Goal: Task Accomplishment & Management: Manage account settings

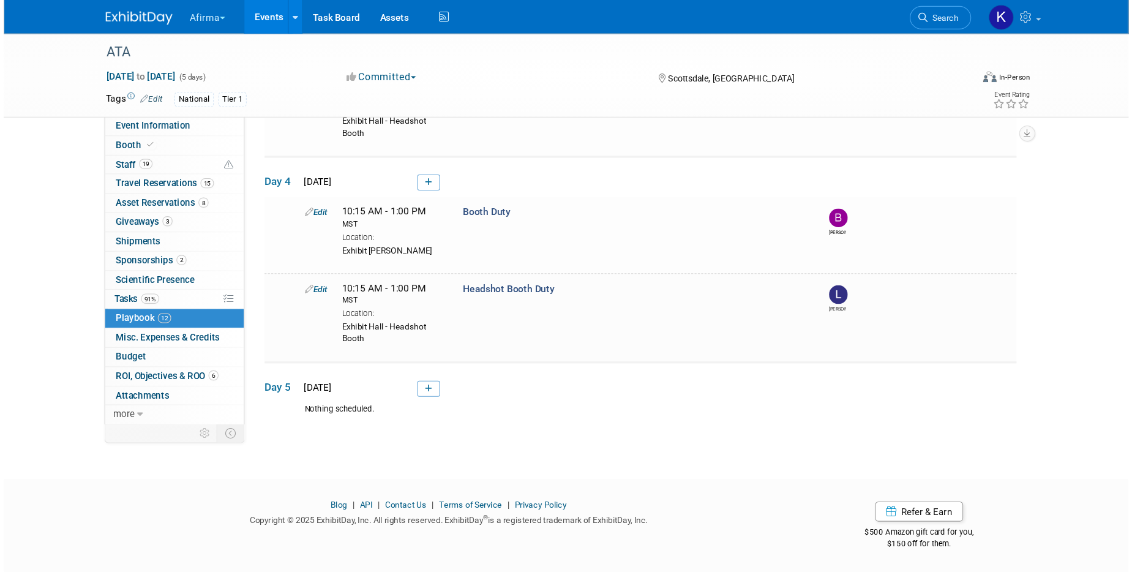
scroll to position [822, 0]
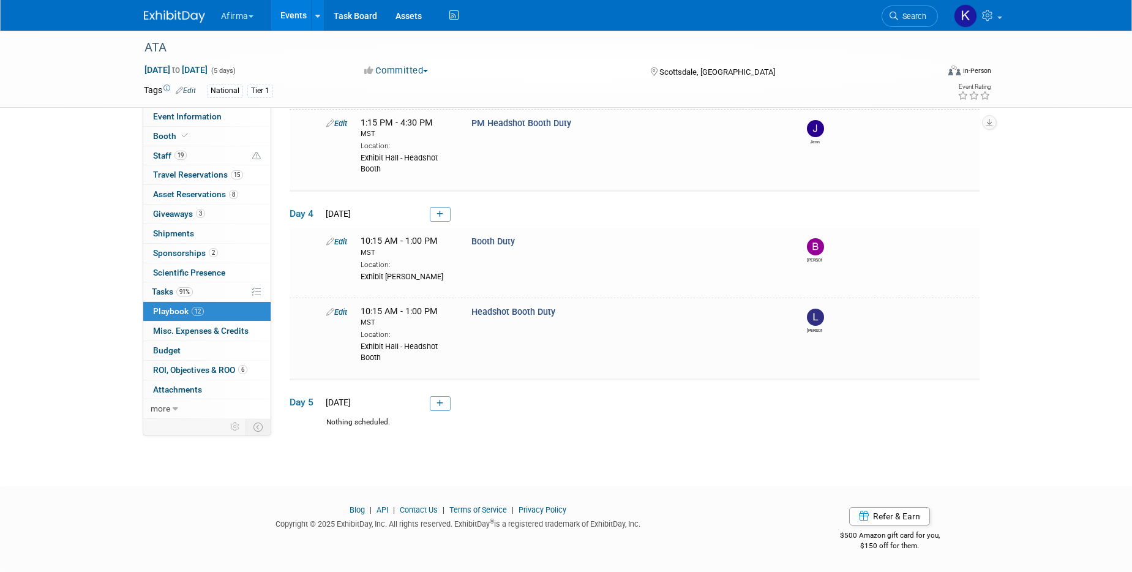
click at [289, 15] on link "Events" at bounding box center [293, 15] width 45 height 31
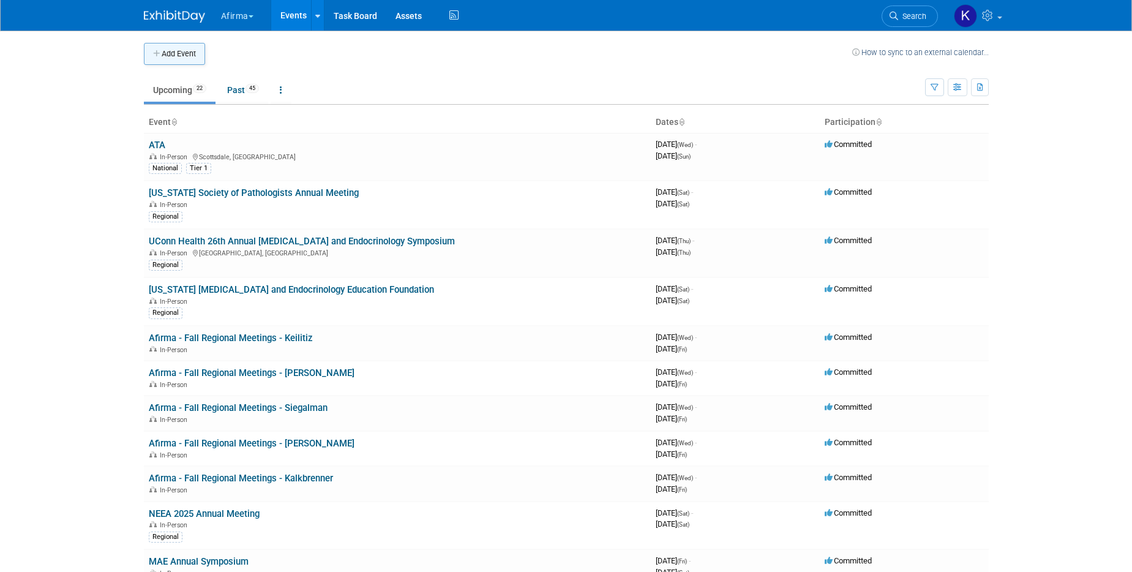
click at [182, 51] on button "Add Event" at bounding box center [174, 54] width 61 height 22
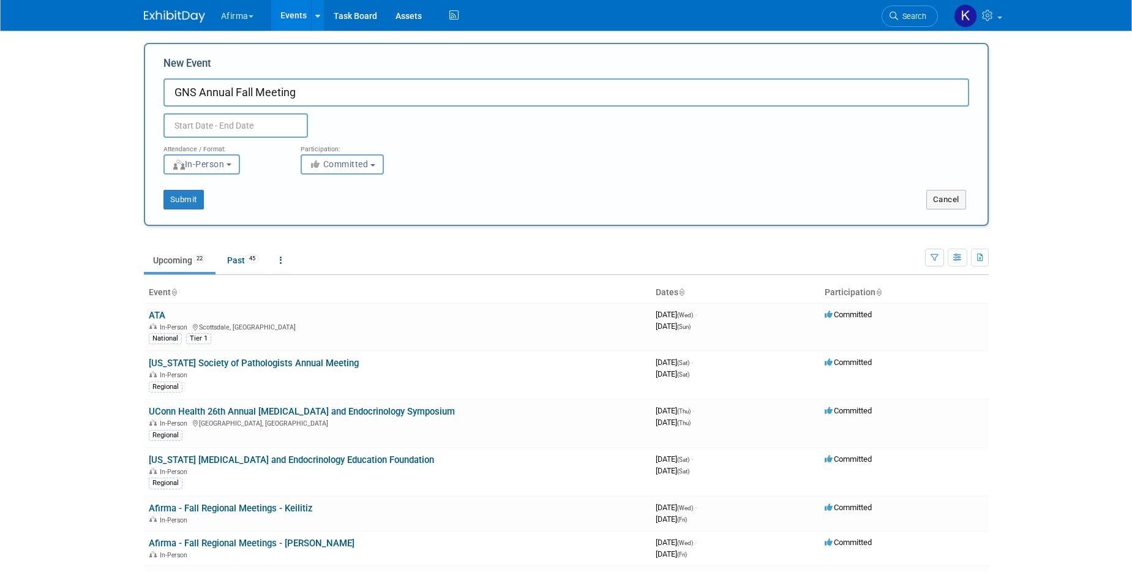
click at [241, 127] on input "text" at bounding box center [235, 125] width 144 height 24
click at [199, 90] on input "GNS Annual Fall Meeting" at bounding box center [566, 92] width 806 height 28
paste input "GSO/HNS Annual Fall Meeting"
click at [457, 97] on input "GNS & GSO/HNS Annual Fall Meeting Annual Fall Meeting" at bounding box center [566, 92] width 806 height 28
drag, startPoint x: 457, startPoint y: 97, endPoint x: 441, endPoint y: 99, distance: 16.0
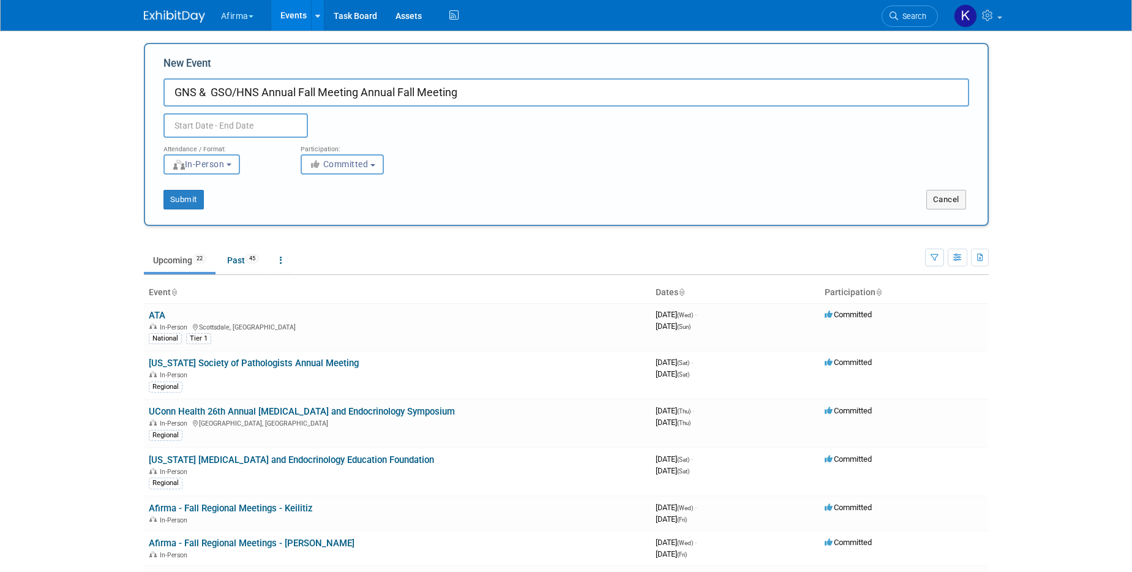
click at [441, 99] on input "GNS & GSO/HNS Annual Fall Meeting Annual Fall Meeting" at bounding box center [566, 92] width 806 height 28
click at [211, 90] on input "GNS & GSO/HNS Annual Fall Meeting" at bounding box center [566, 92] width 806 height 28
type input "GNS & GSO/HNS Annual Fall Meeting"
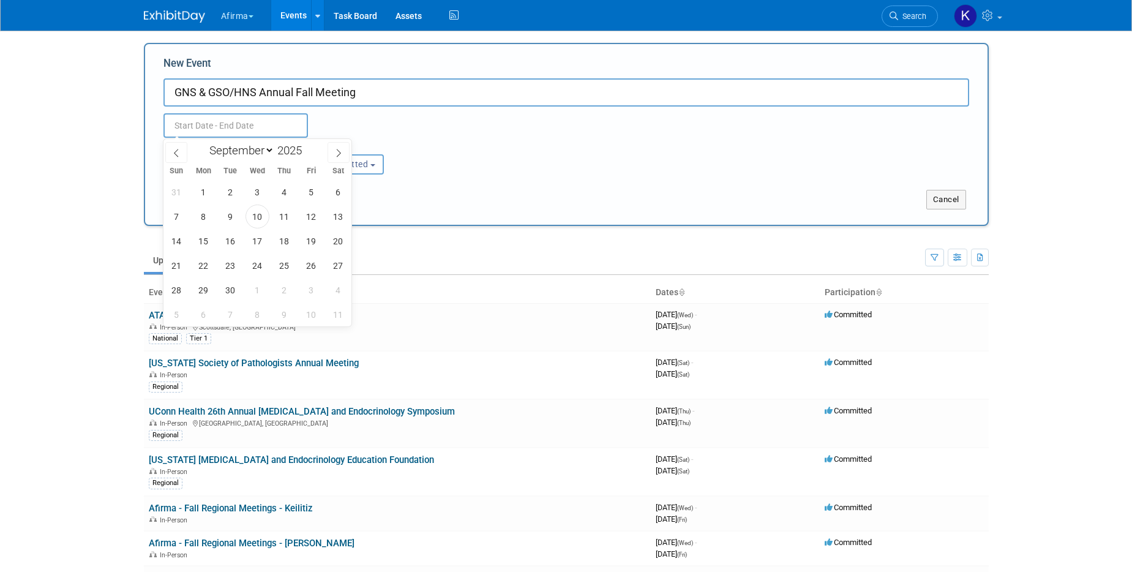
click at [210, 129] on input "text" at bounding box center [235, 125] width 144 height 24
click at [341, 152] on icon at bounding box center [338, 153] width 9 height 9
select select "11"
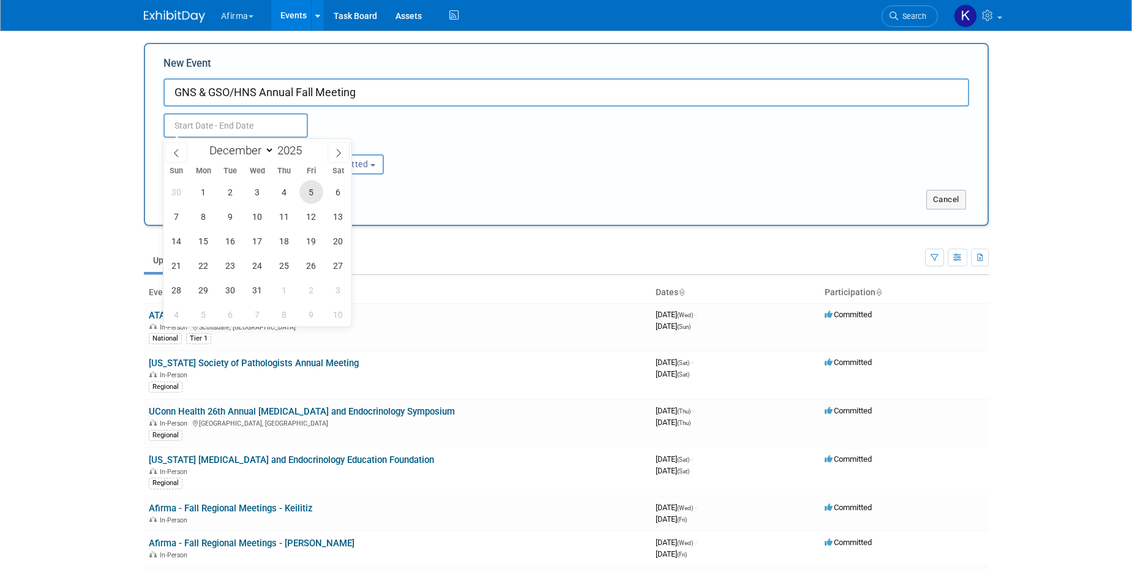
click at [304, 192] on span "5" at bounding box center [311, 192] width 24 height 24
click at [178, 212] on span "7" at bounding box center [177, 216] width 24 height 24
type input "Dec 5, 2025 to Dec 7, 2025"
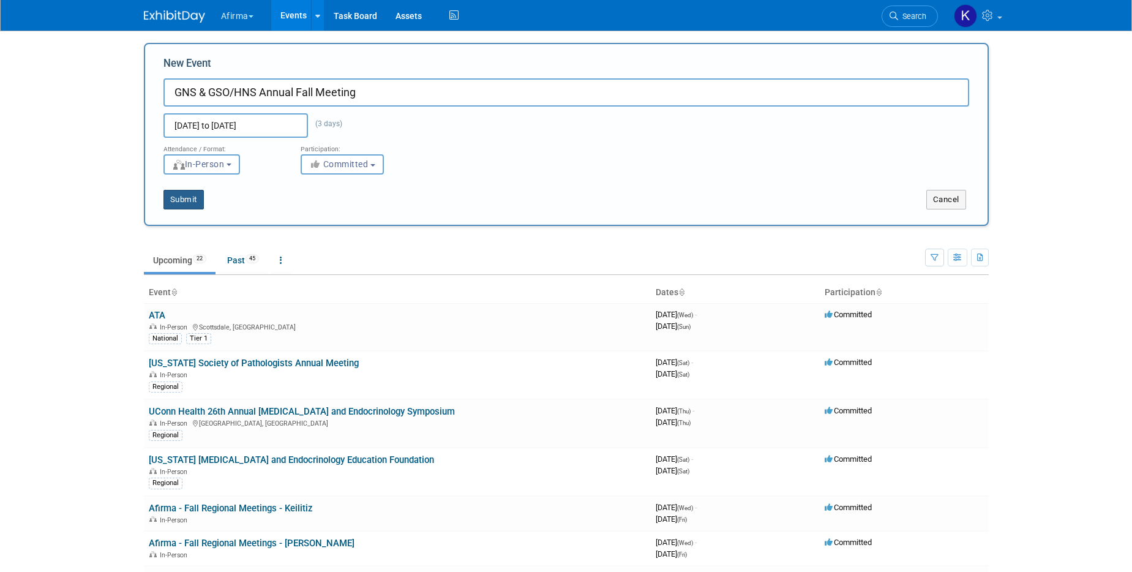
click at [190, 205] on button "Submit" at bounding box center [183, 200] width 40 height 20
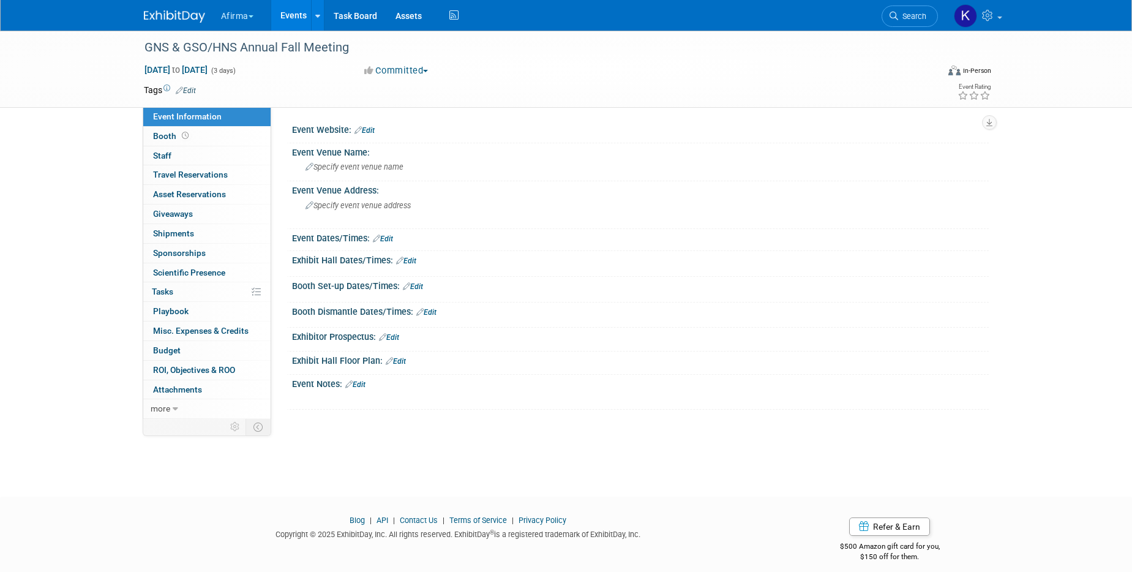
click at [192, 88] on link "Edit" at bounding box center [186, 90] width 20 height 9
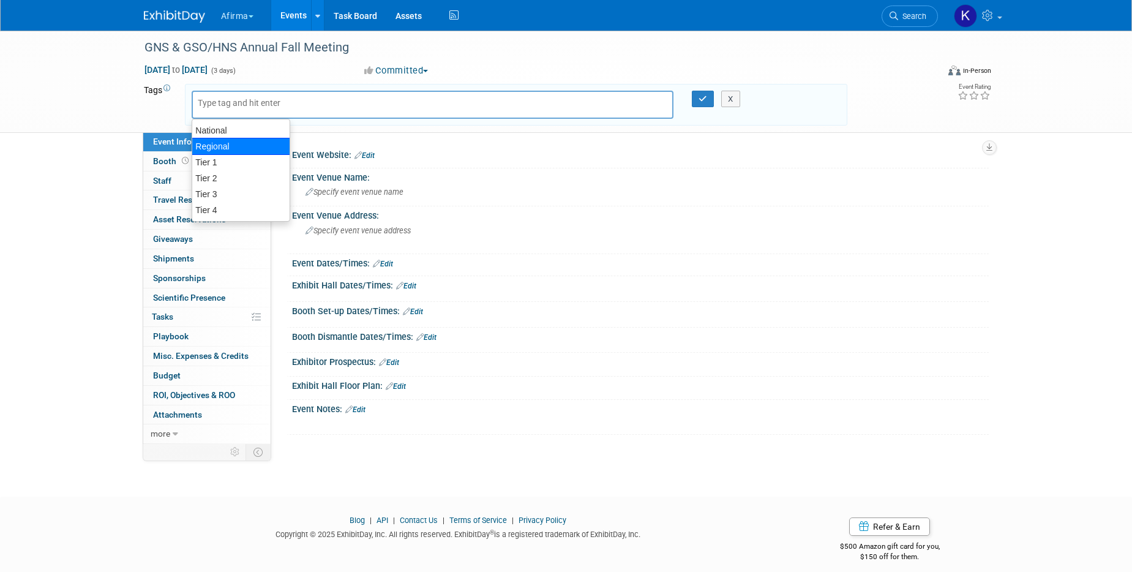
click at [218, 140] on div "Regional" at bounding box center [241, 146] width 99 height 17
type input "Regional"
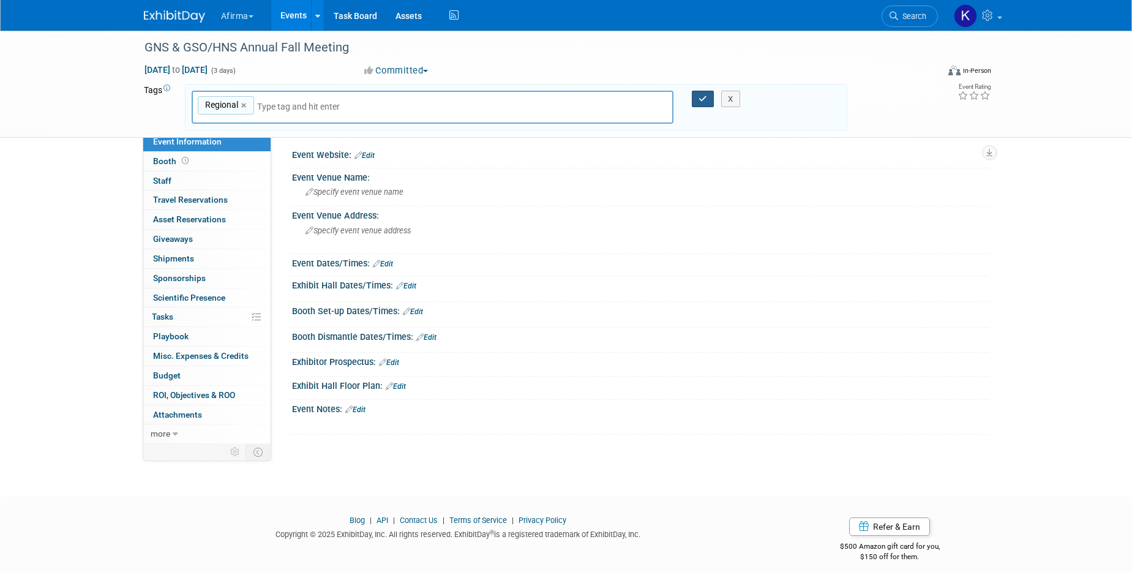
click at [702, 101] on icon "button" at bounding box center [703, 99] width 9 height 8
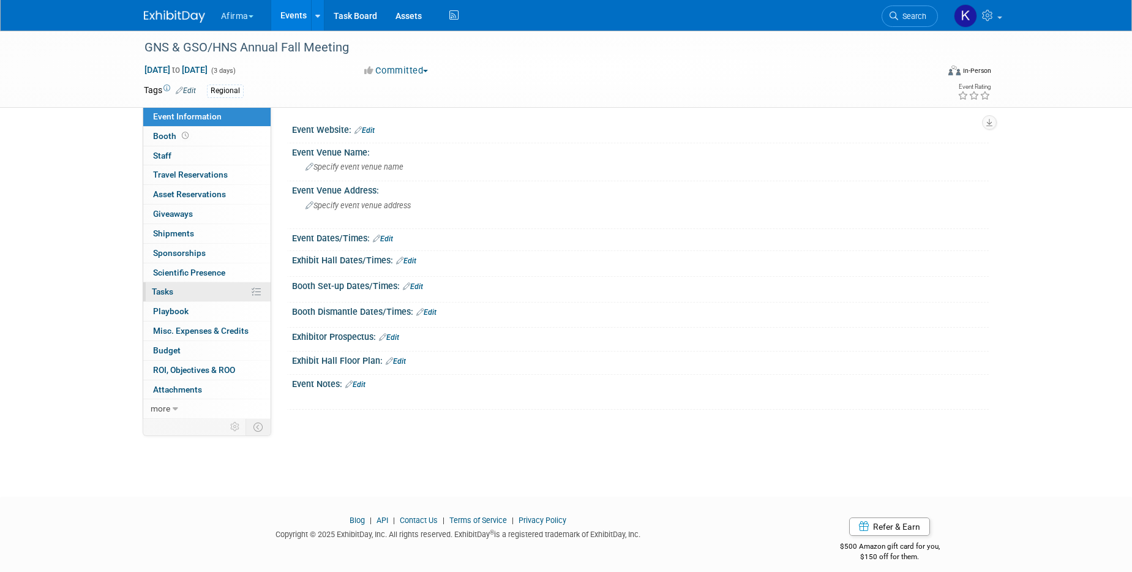
click at [163, 291] on span "Tasks 0%" at bounding box center [162, 292] width 21 height 10
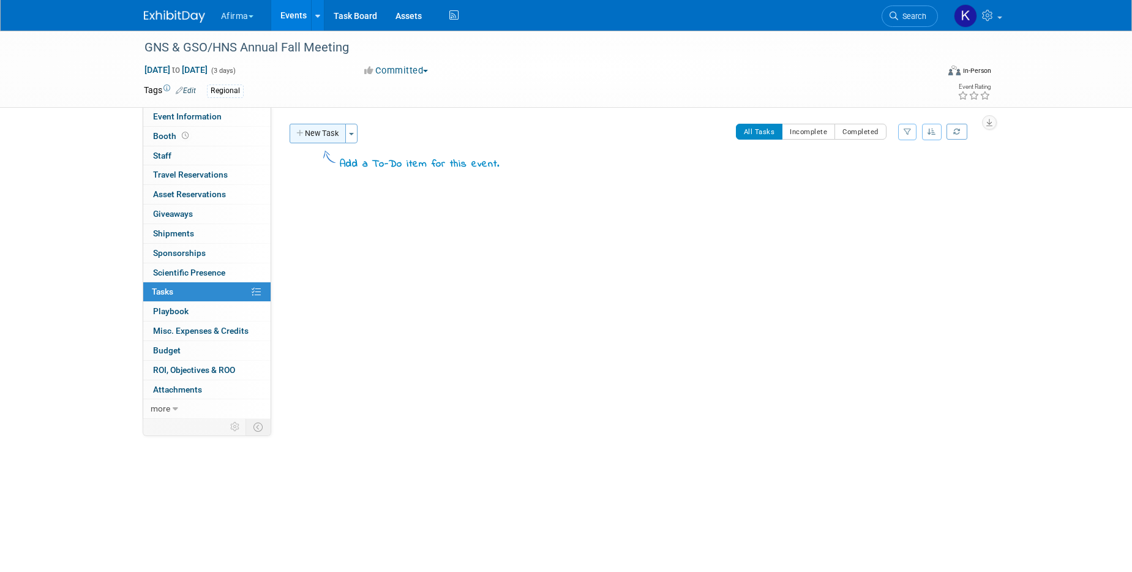
click at [308, 131] on button "New Task" at bounding box center [318, 134] width 56 height 20
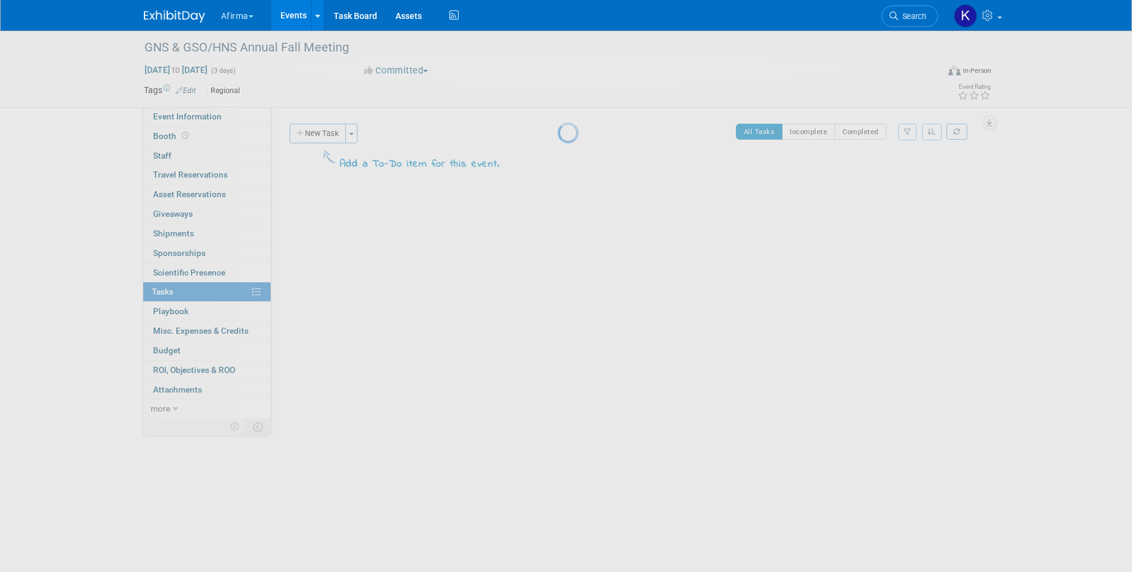
select select "8"
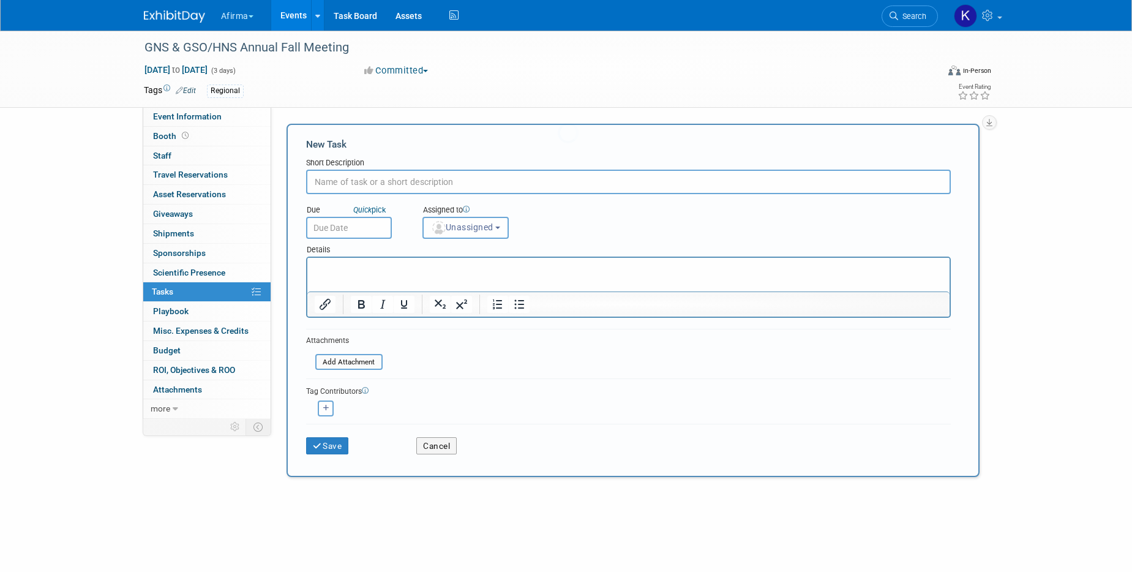
click at [355, 182] on input "text" at bounding box center [628, 182] width 645 height 24
type input "Complete post show summary"
click at [344, 228] on input "text" at bounding box center [349, 228] width 86 height 22
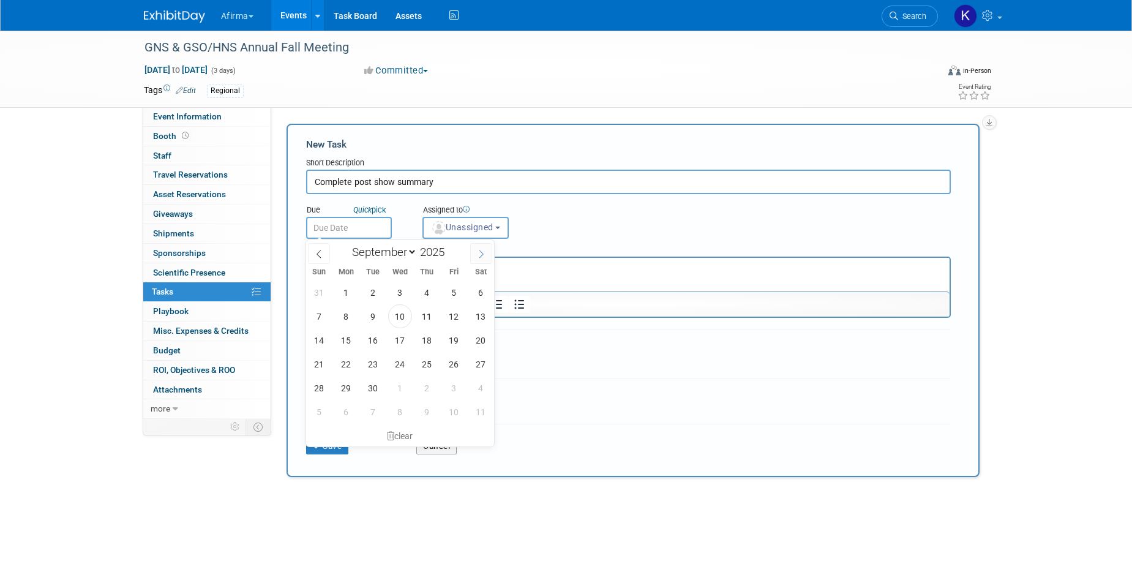
click at [471, 253] on span at bounding box center [481, 253] width 22 height 21
select select "11"
click at [453, 320] on span "12" at bounding box center [454, 316] width 24 height 24
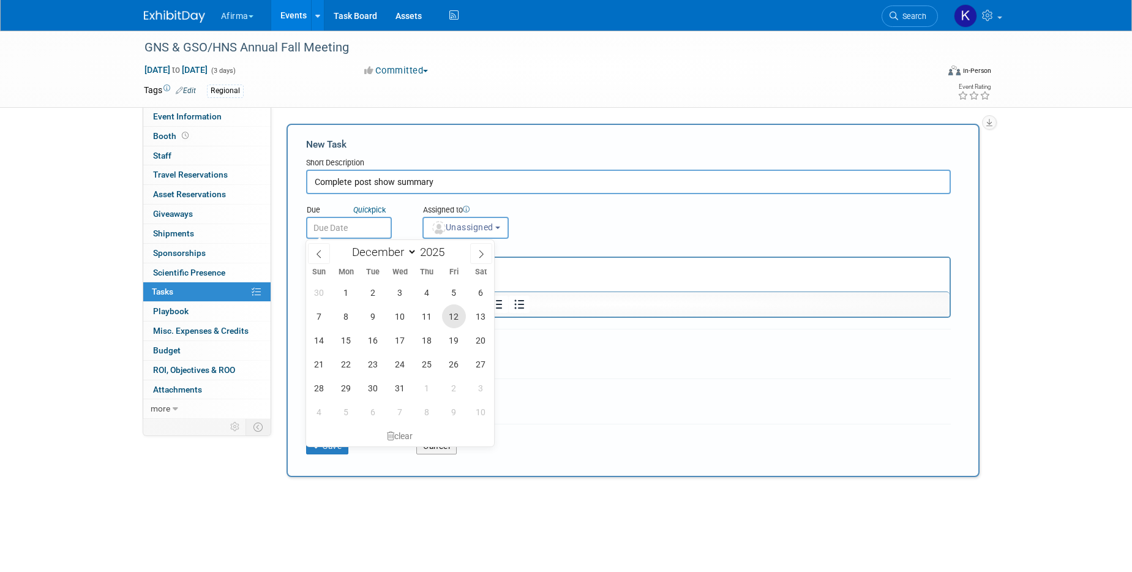
type input "Dec 12, 2025"
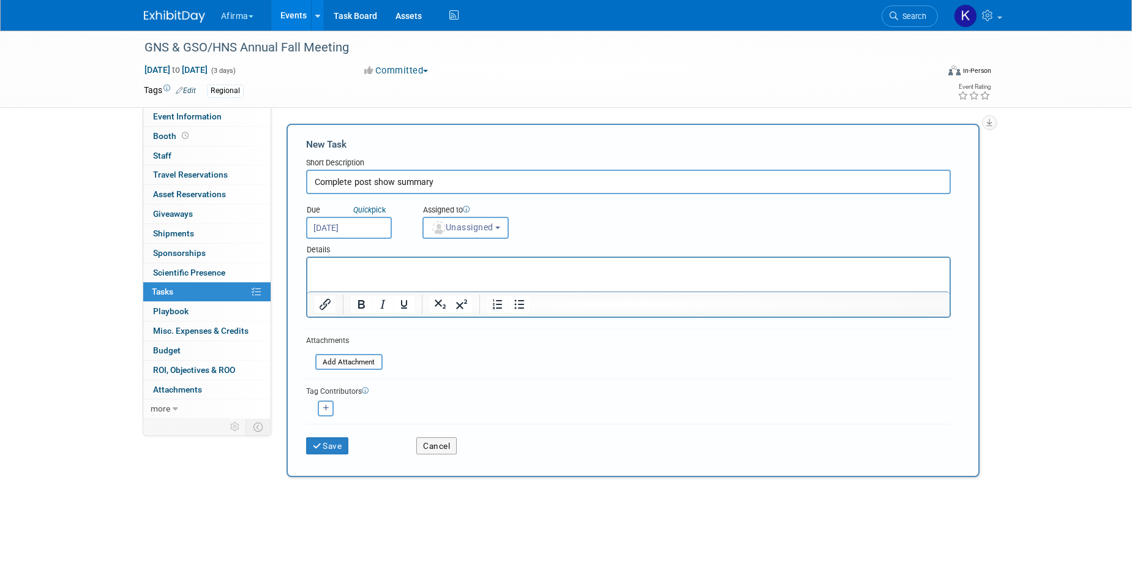
click at [441, 275] on html at bounding box center [628, 266] width 642 height 17
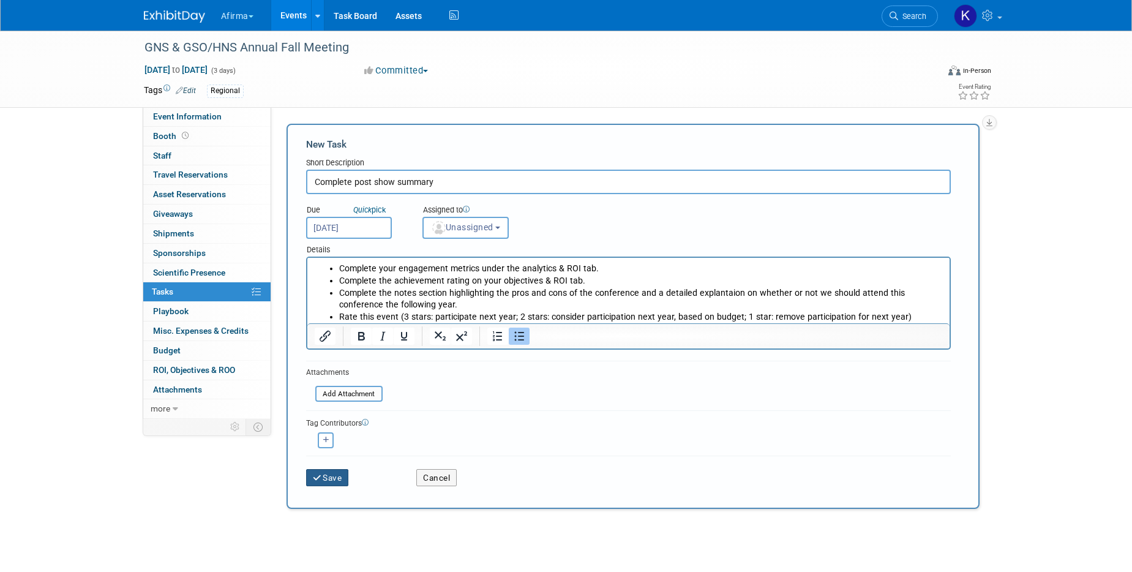
click at [330, 473] on button "Save" at bounding box center [327, 477] width 43 height 17
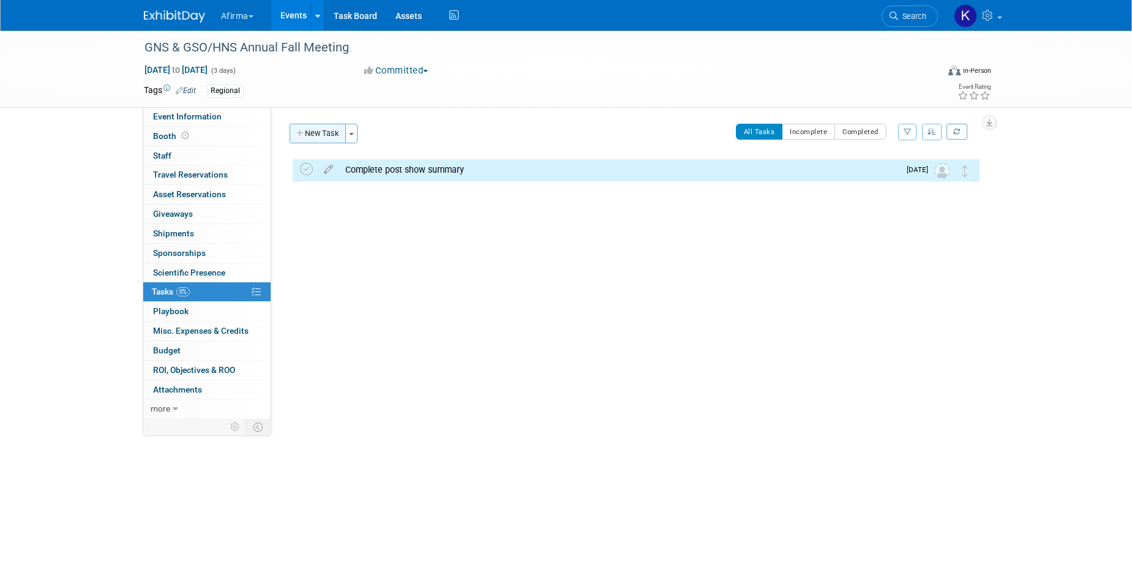
click at [321, 129] on button "New Task" at bounding box center [318, 134] width 56 height 20
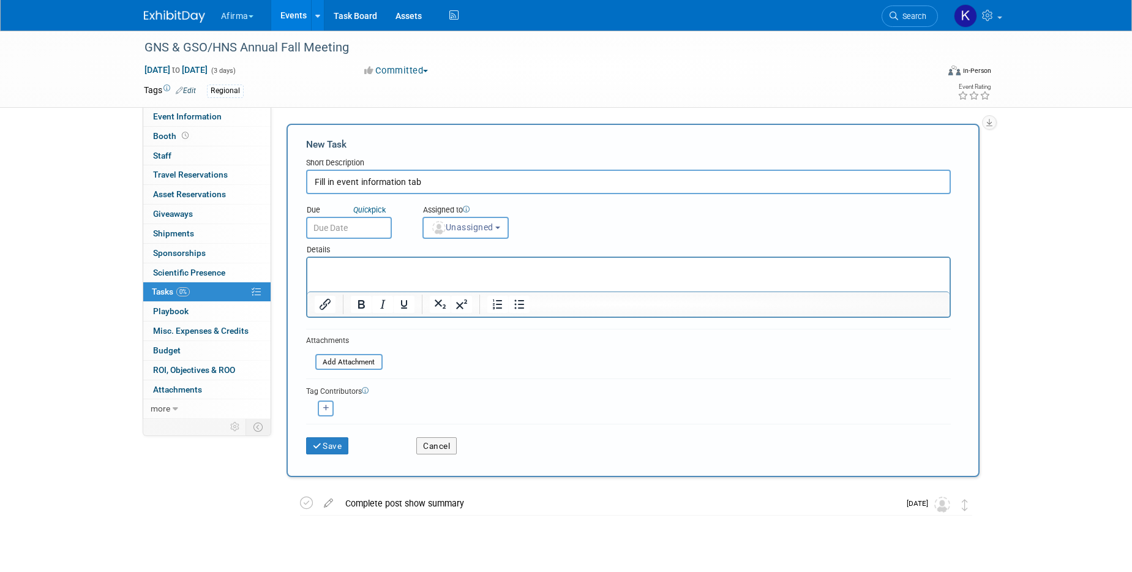
type input "Fill in event information tab"
click at [332, 223] on input "text" at bounding box center [349, 228] width 86 height 22
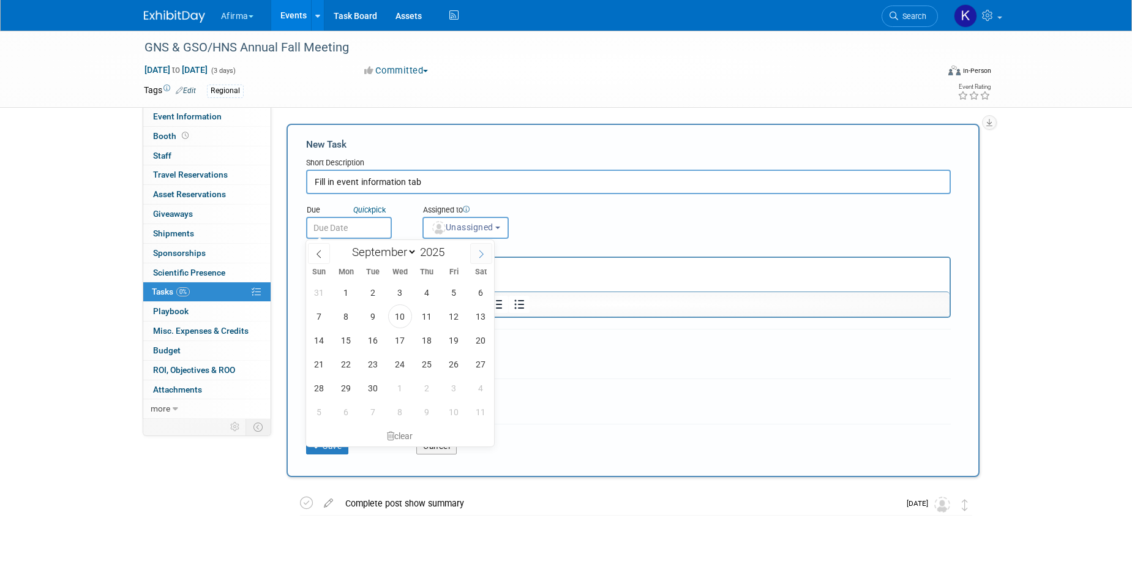
click at [479, 250] on icon at bounding box center [481, 254] width 9 height 9
select select "11"
click at [396, 297] on span "3" at bounding box center [400, 292] width 24 height 24
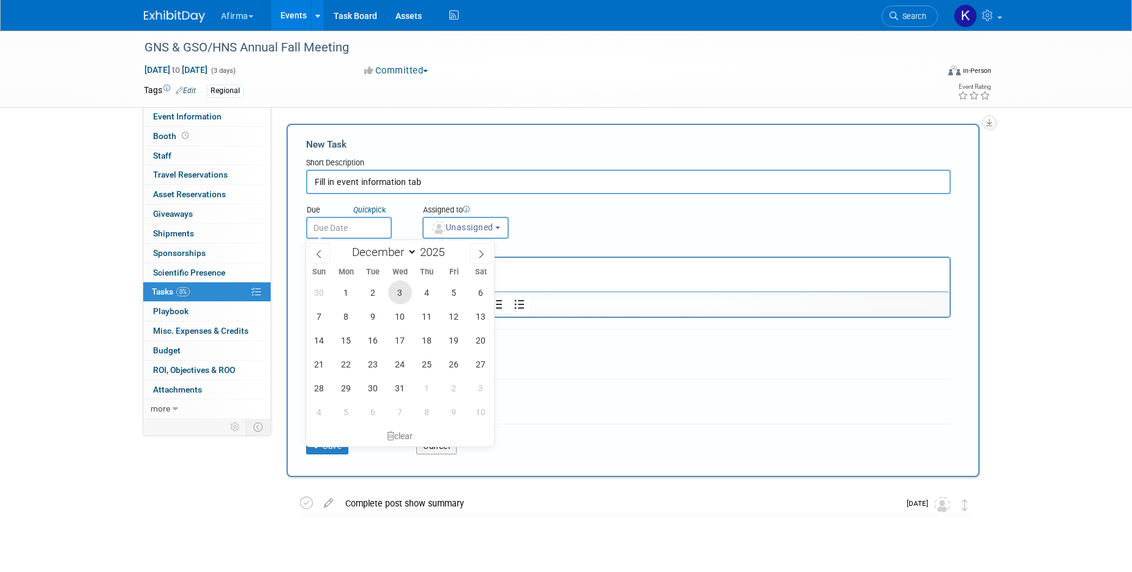
type input "Dec 3, 2025"
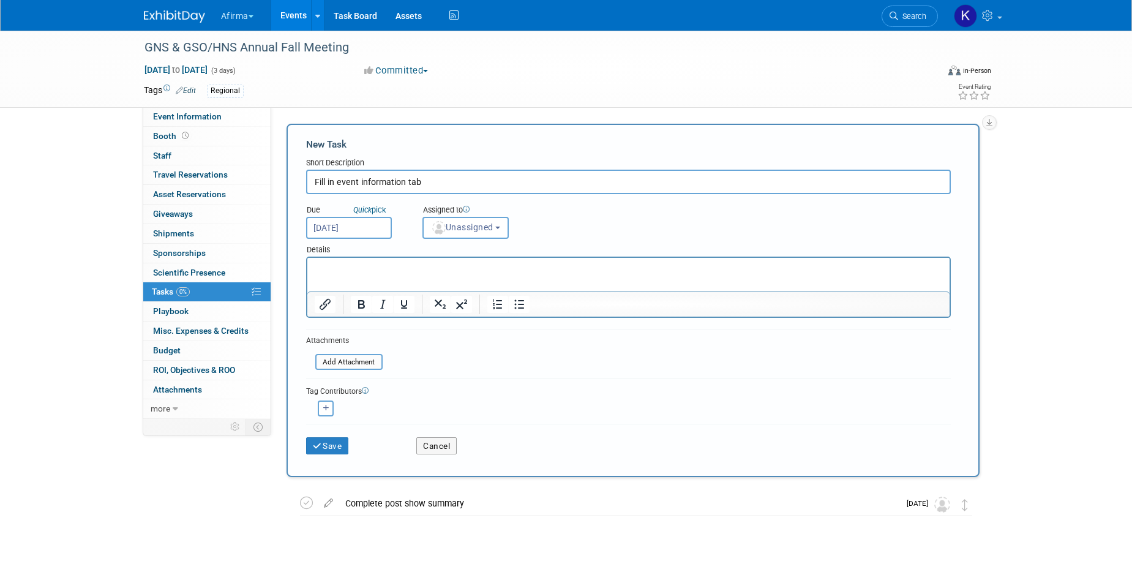
click at [390, 269] on p "Rich Text Area. Press ALT-0 for help." at bounding box center [628, 269] width 628 height 12
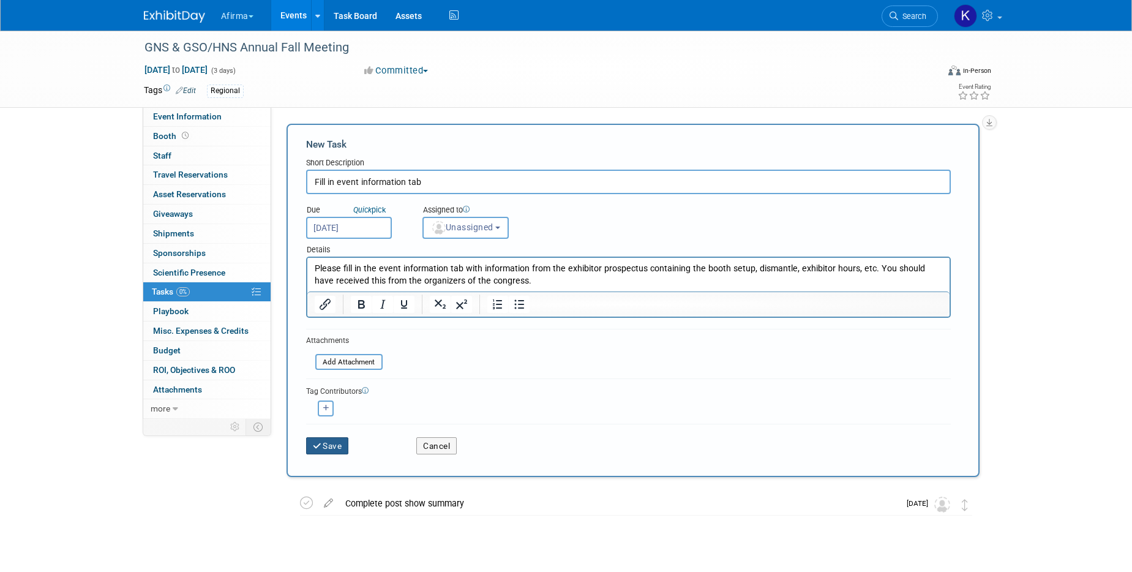
click at [325, 442] on button "Save" at bounding box center [327, 445] width 43 height 17
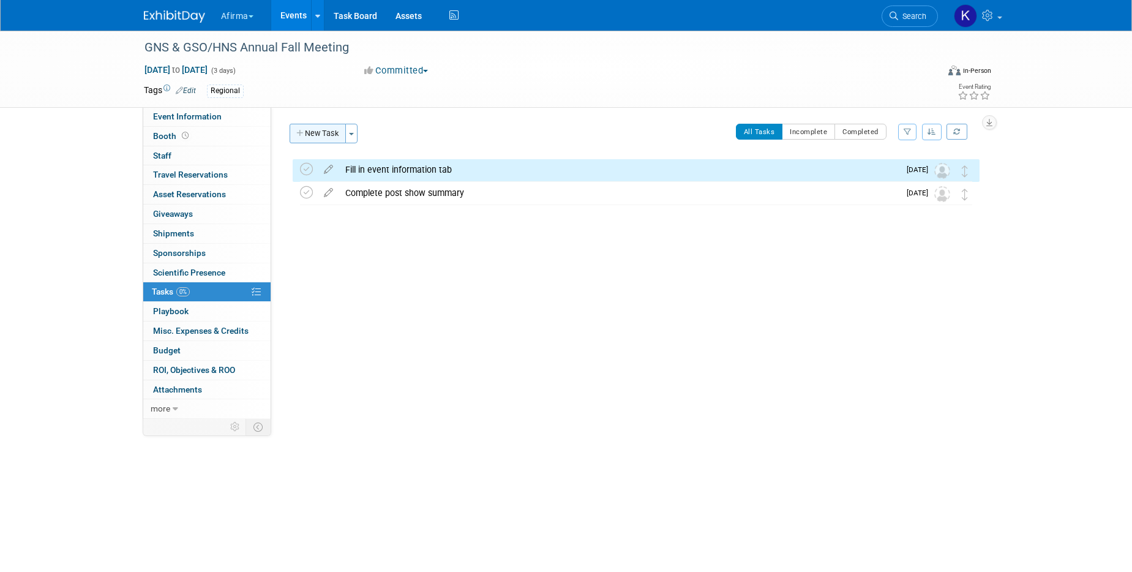
click at [329, 130] on button "New Task" at bounding box center [318, 134] width 56 height 20
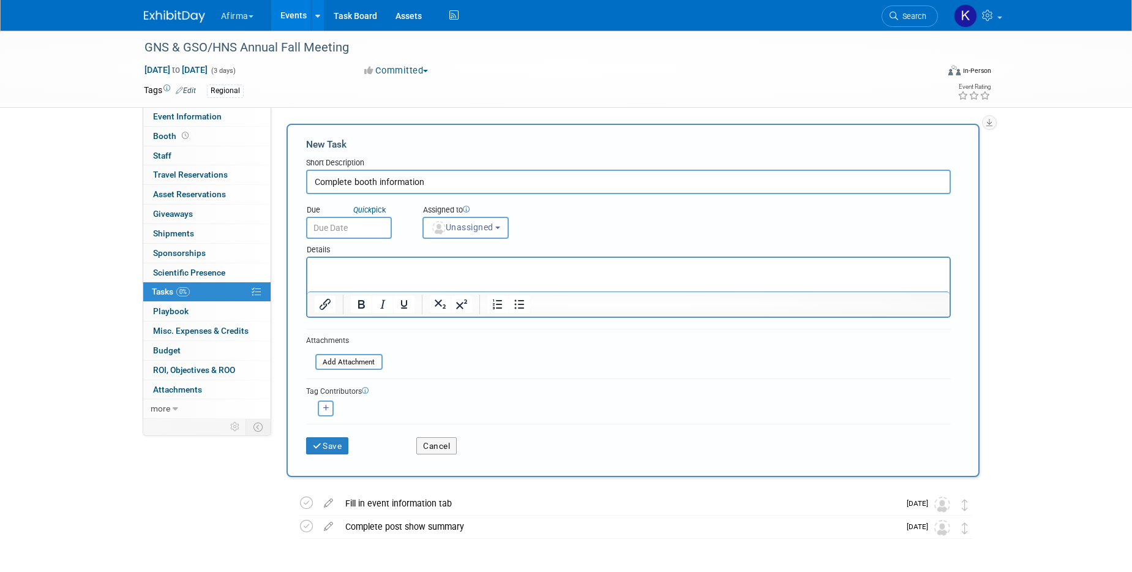
type input "Complete booth information"
click at [369, 225] on input "text" at bounding box center [349, 228] width 86 height 22
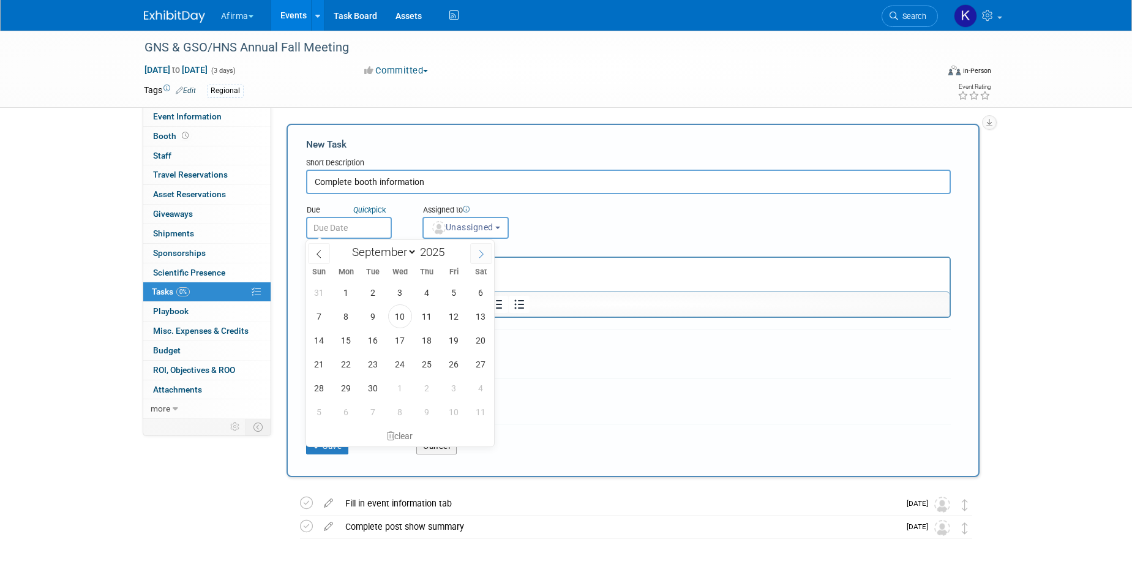
click at [486, 252] on span at bounding box center [481, 253] width 22 height 21
select select "11"
click at [405, 286] on span "3" at bounding box center [400, 292] width 24 height 24
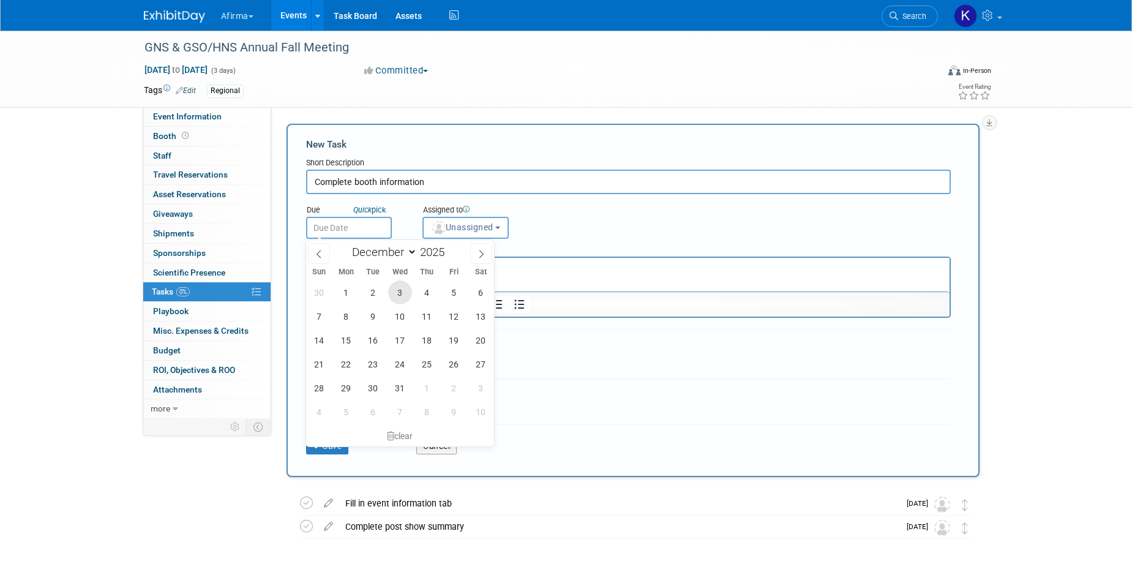
type input "Dec 3, 2025"
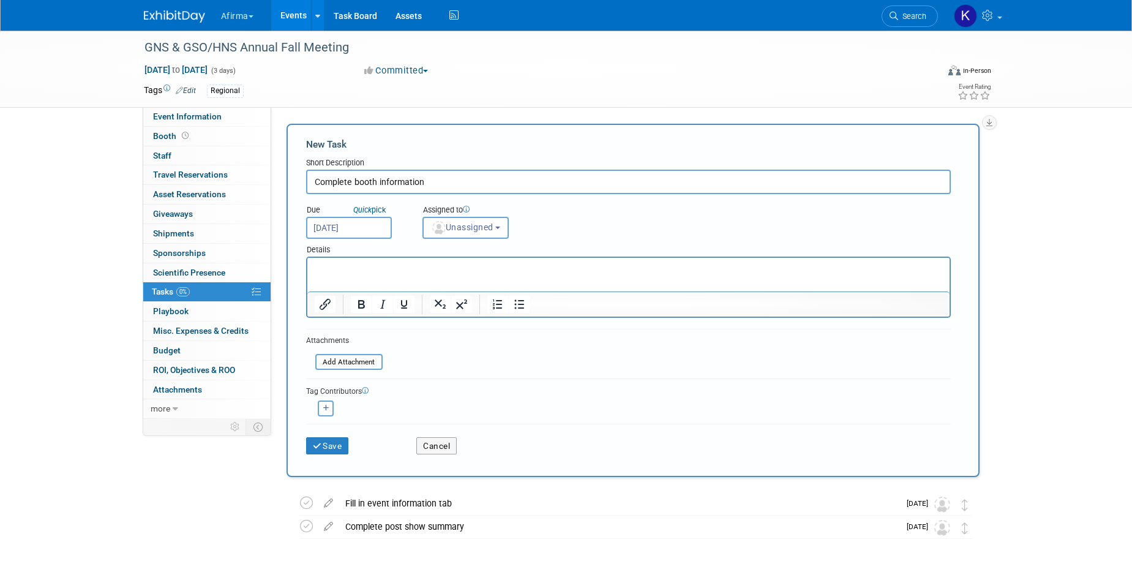
click at [405, 275] on html at bounding box center [628, 266] width 642 height 17
click at [344, 444] on button "Save" at bounding box center [327, 445] width 43 height 17
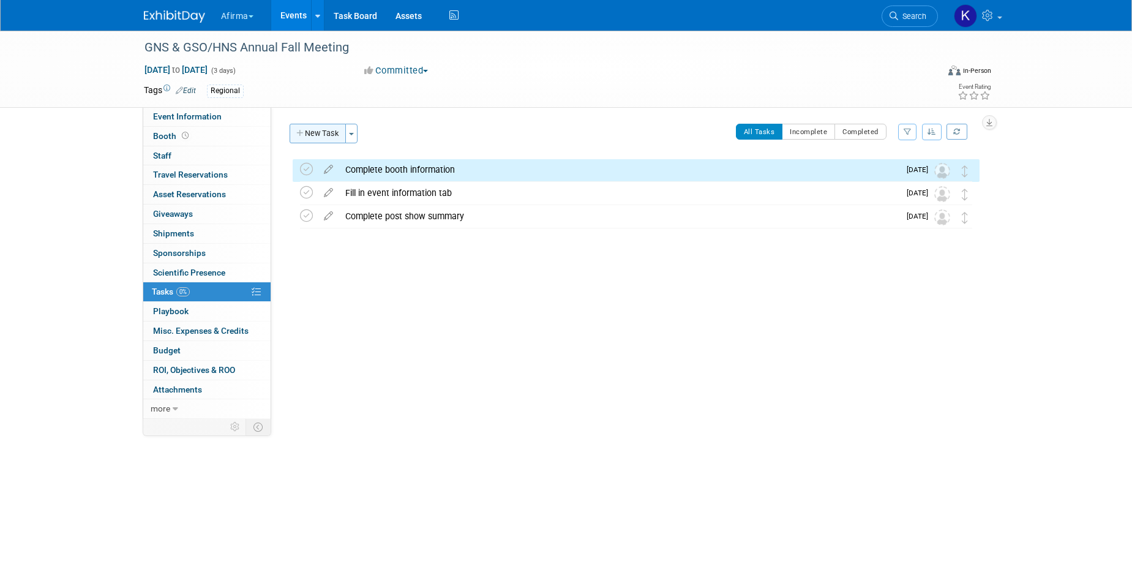
click at [318, 128] on button "New Task" at bounding box center [318, 134] width 56 height 20
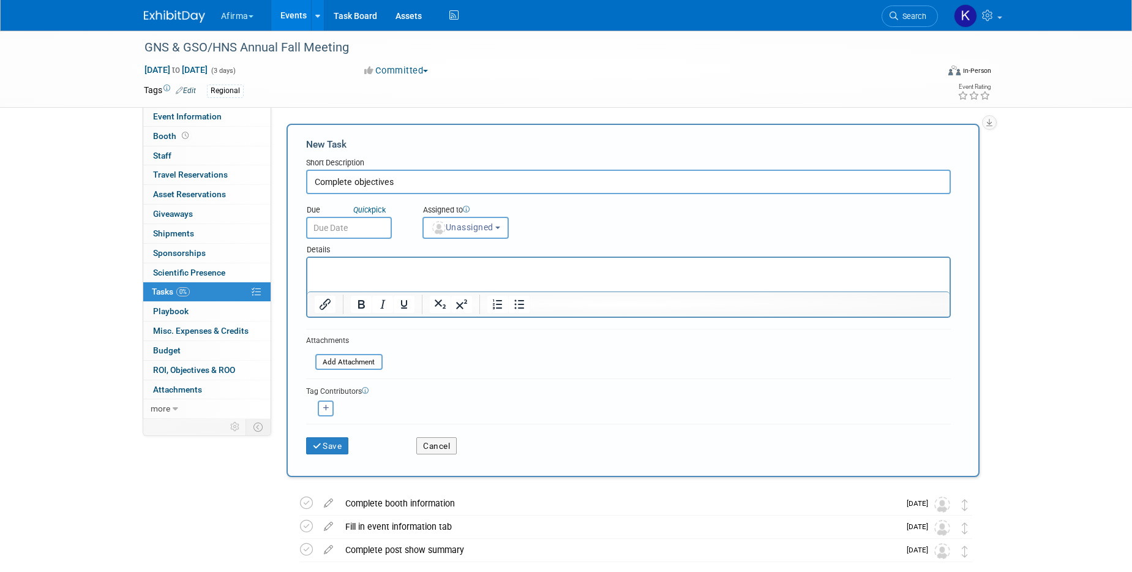
type input "Complete objectives"
click at [364, 274] on html at bounding box center [628, 266] width 642 height 17
click at [340, 228] on input "text" at bounding box center [349, 228] width 86 height 22
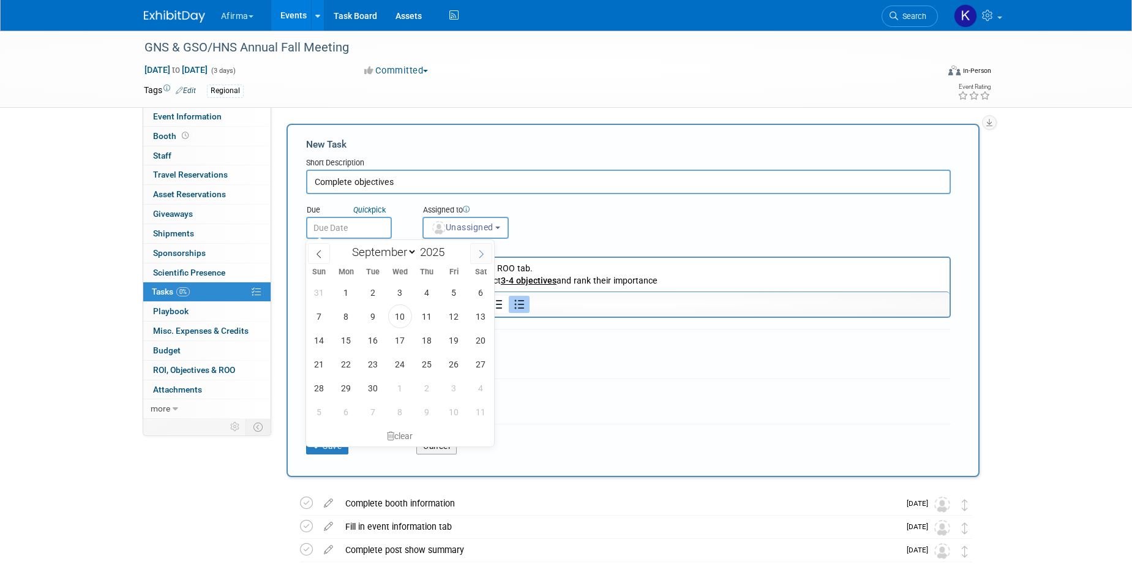
click at [485, 260] on span at bounding box center [481, 253] width 22 height 21
click at [484, 260] on span at bounding box center [481, 253] width 22 height 21
select select "11"
click at [406, 294] on span "3" at bounding box center [400, 292] width 24 height 24
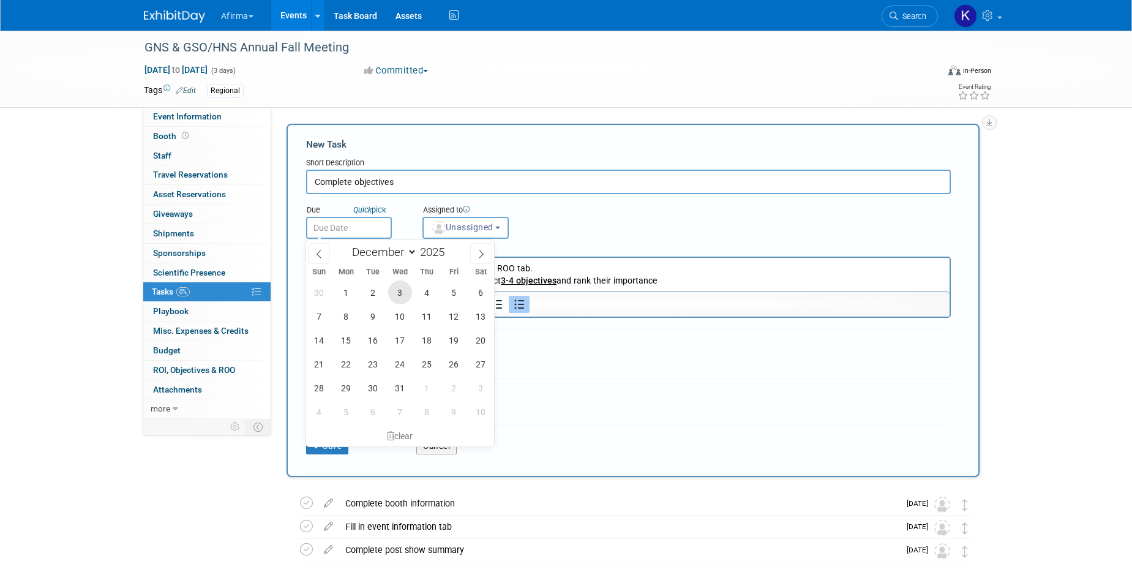
type input "Dec 3, 2025"
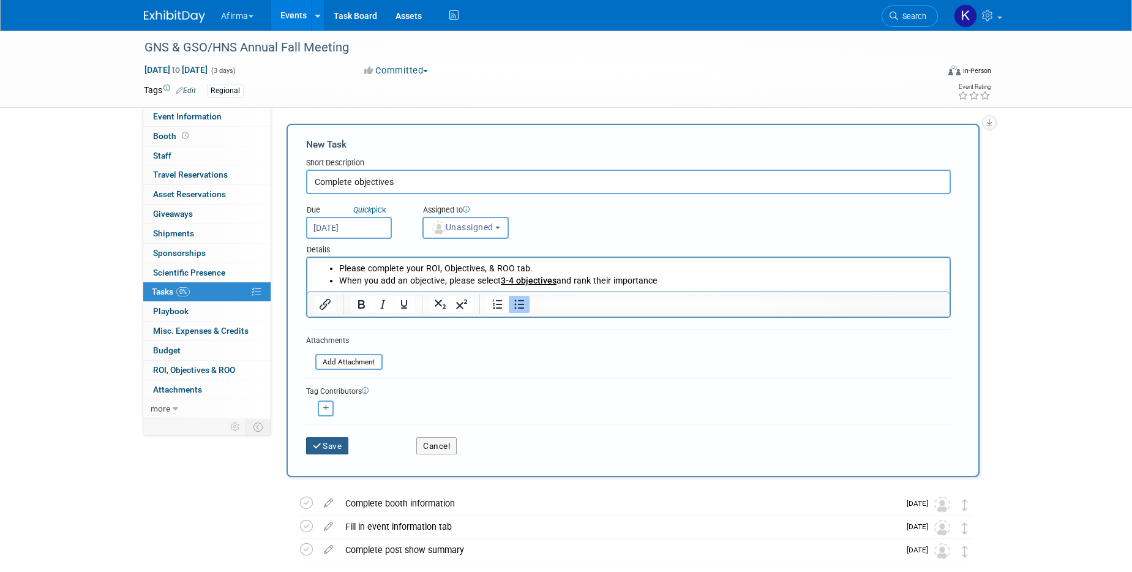
click at [332, 446] on button "Save" at bounding box center [327, 445] width 43 height 17
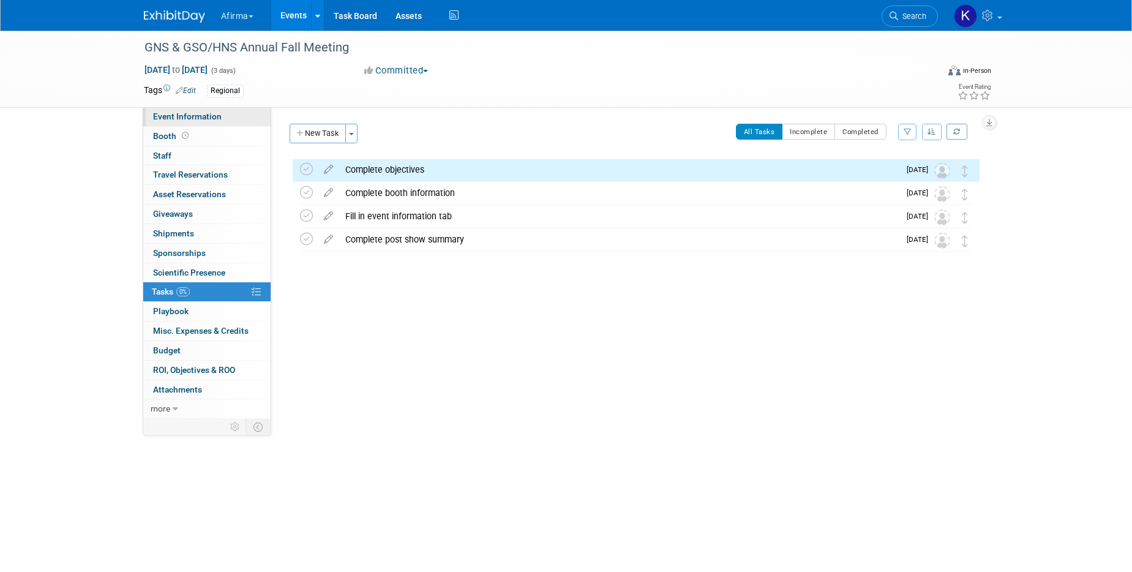
click at [209, 116] on span "Event Information" at bounding box center [187, 116] width 69 height 10
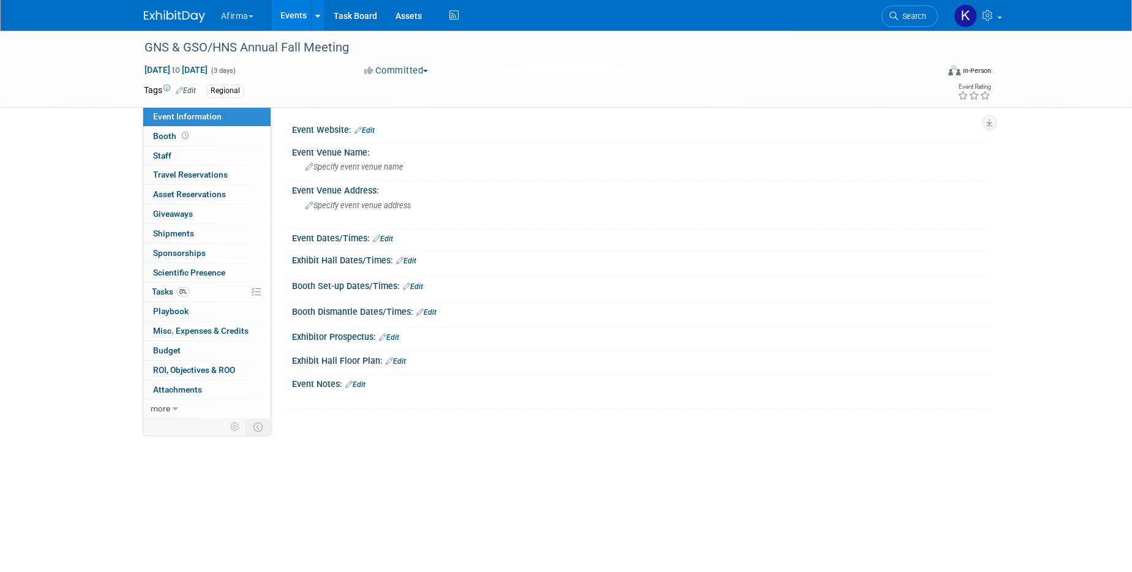
click at [283, 15] on link "Events" at bounding box center [293, 15] width 45 height 31
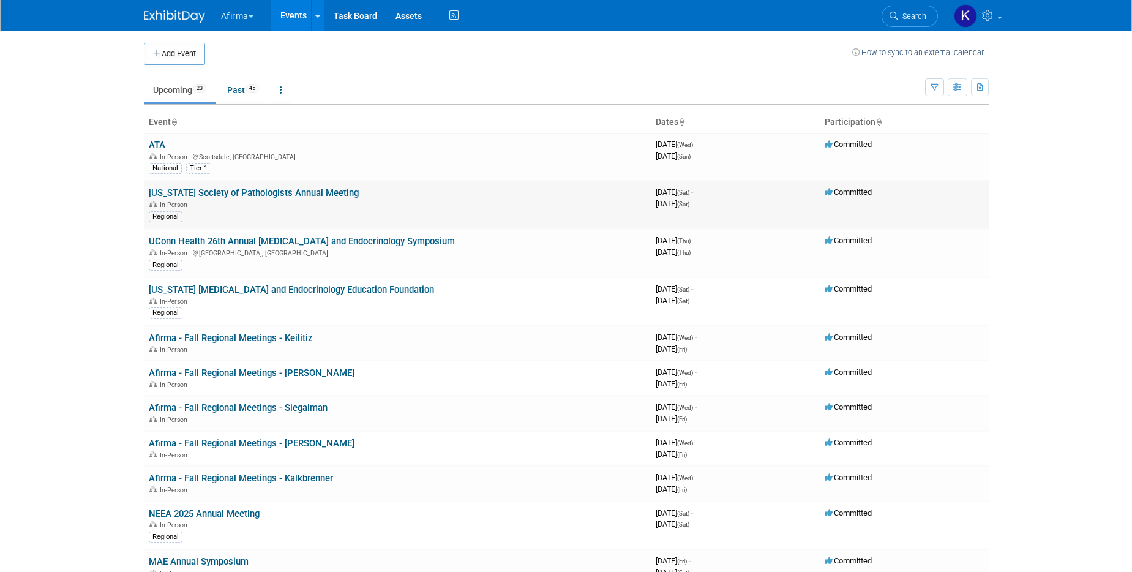
click at [231, 190] on link "[US_STATE] Society of Pathologists Annual Meeting" at bounding box center [254, 192] width 210 height 11
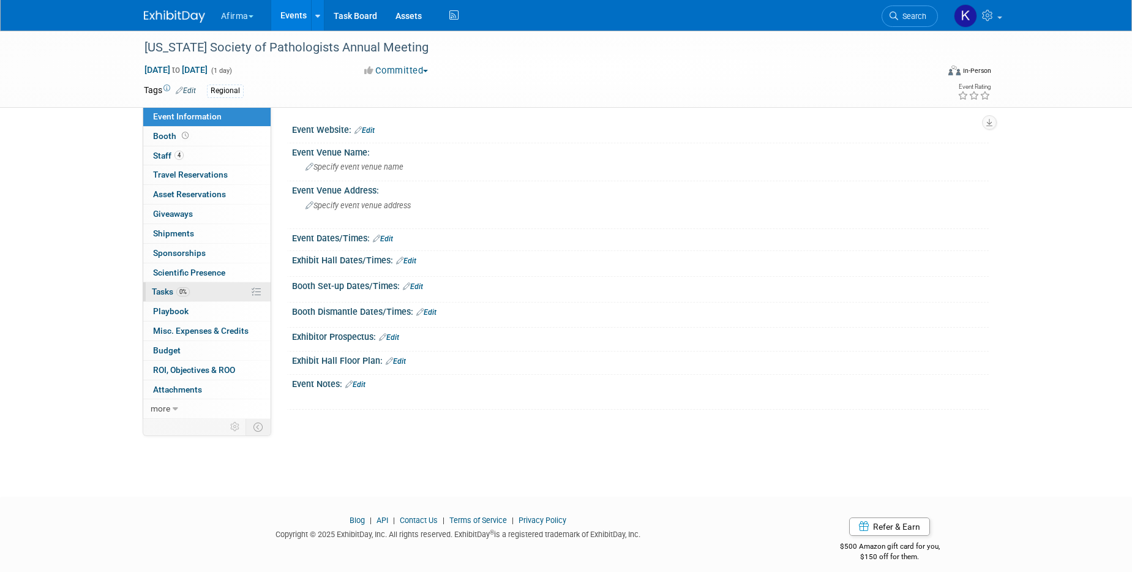
click at [198, 284] on link "0% Tasks 0%" at bounding box center [206, 291] width 127 height 19
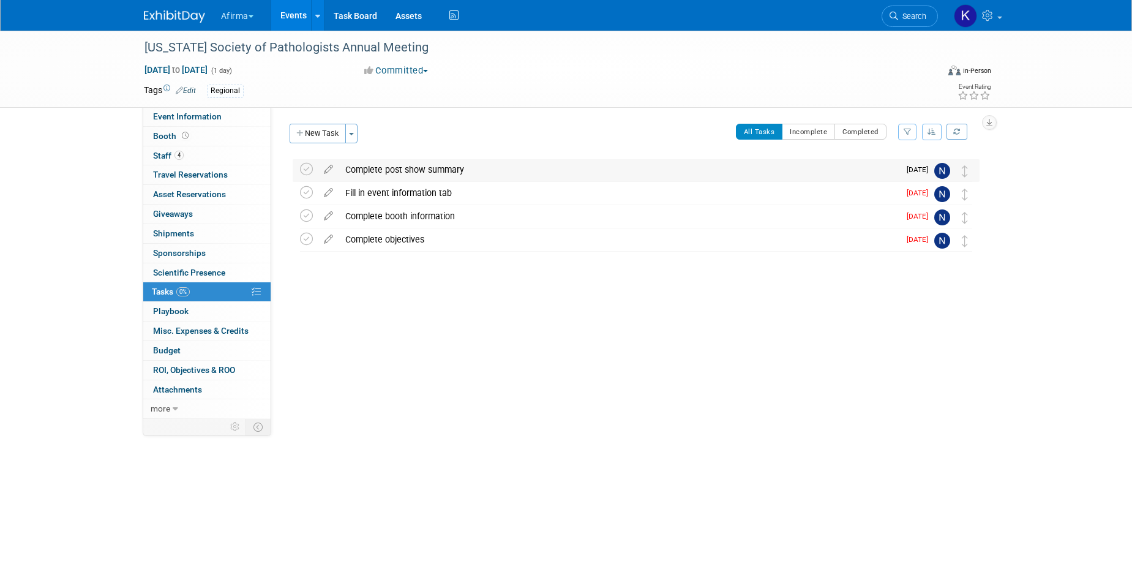
click at [366, 169] on div "Complete post show summary" at bounding box center [619, 169] width 560 height 21
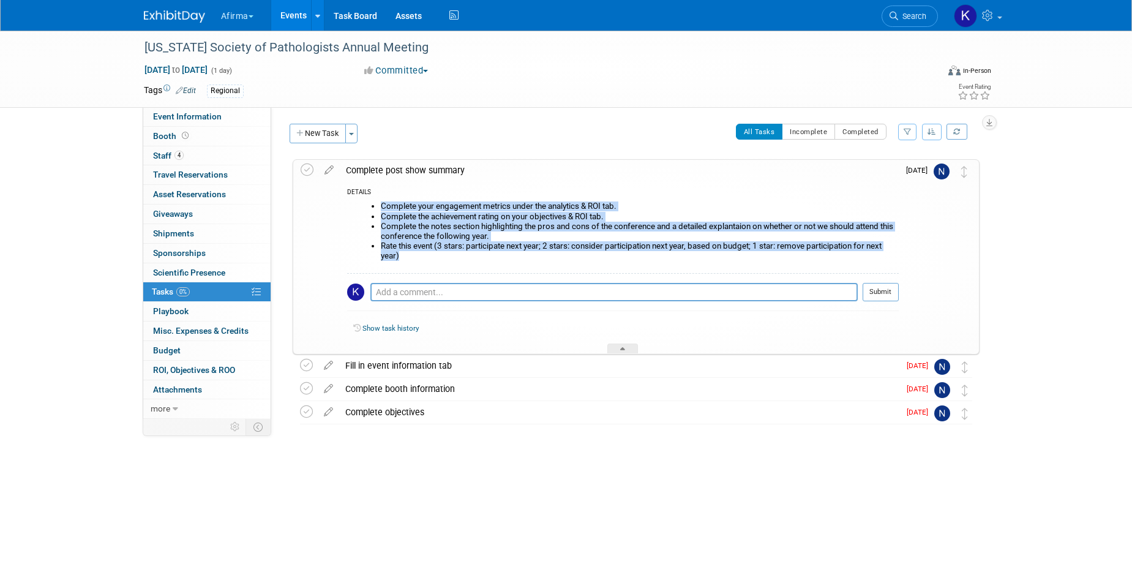
drag, startPoint x: 403, startPoint y: 257, endPoint x: 383, endPoint y: 199, distance: 60.8
click at [383, 199] on div "Complete your engagement metrics under the analytics & ROI tab. Complete the ac…" at bounding box center [623, 235] width 552 height 74
copy ul "Complete your engagement metrics under the analytics & ROI tab. Complete the ac…"
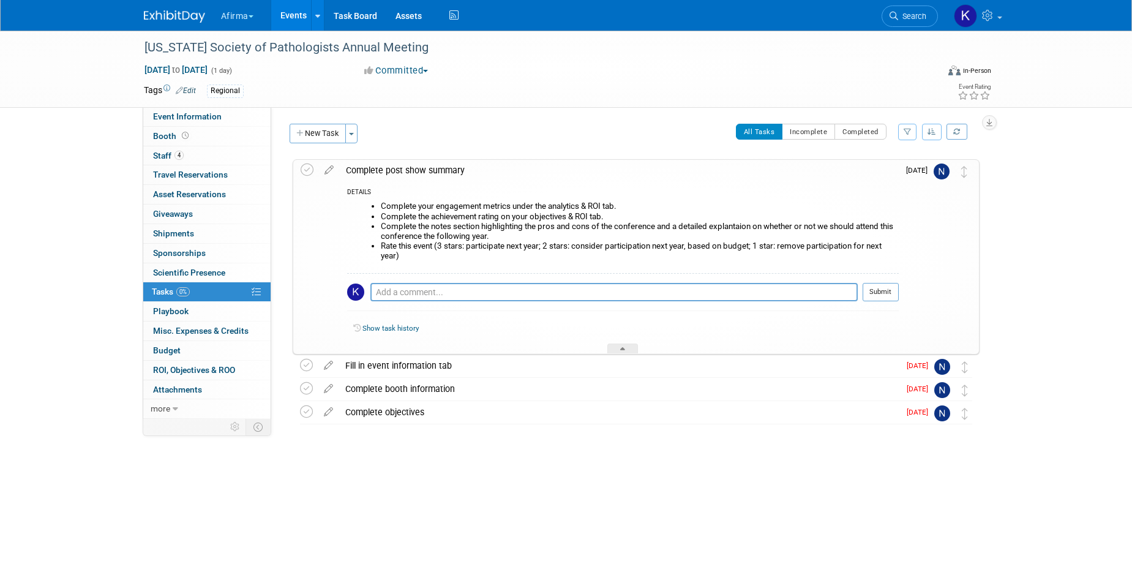
click at [388, 170] on div "Complete post show summary" at bounding box center [619, 170] width 559 height 21
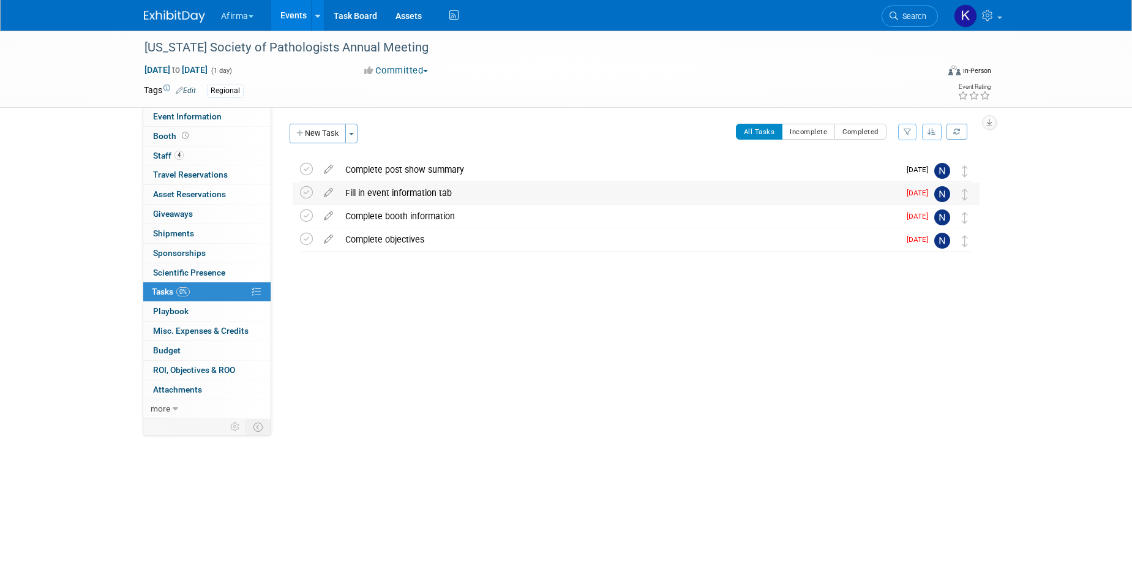
click at [393, 189] on div "Fill in event information tab" at bounding box center [619, 192] width 560 height 21
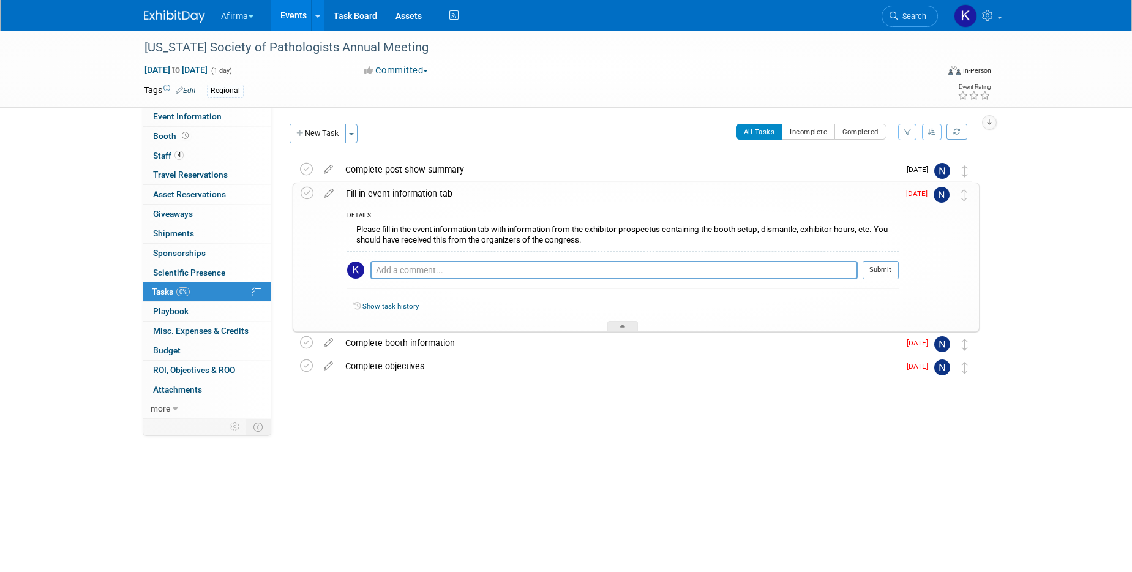
click at [392, 227] on div "Please fill in the event information tab with information from the exhibitor pr…" at bounding box center [623, 236] width 552 height 29
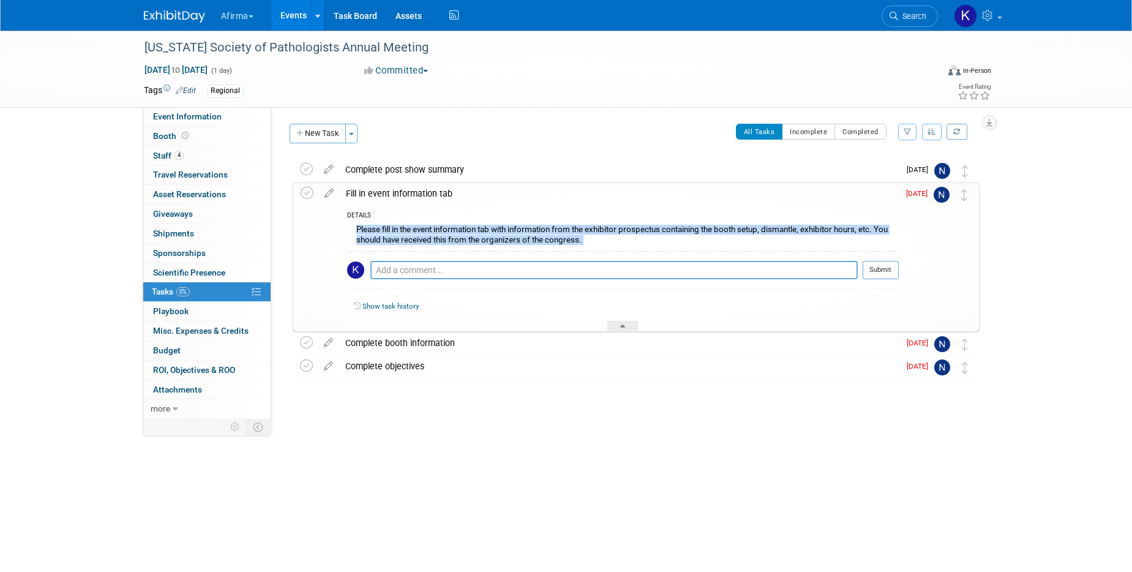
click at [392, 227] on div "Please fill in the event information tab with information from the exhibitor pr…" at bounding box center [623, 236] width 552 height 29
copy div "Please fill in the event information tab with information from the exhibitor pr…"
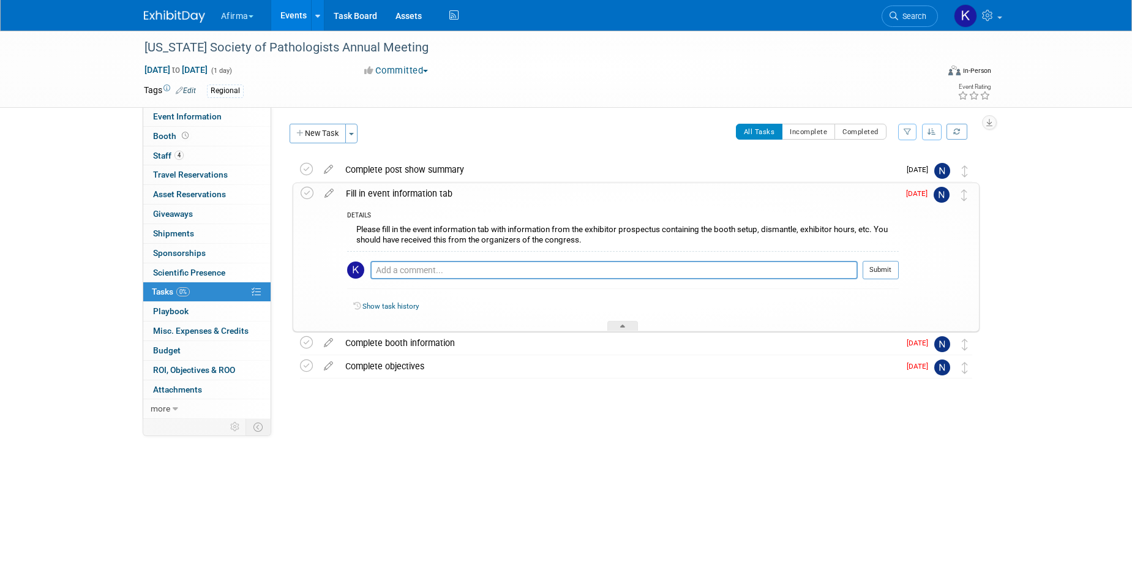
click at [412, 195] on div "Fill in event information tab" at bounding box center [619, 193] width 559 height 21
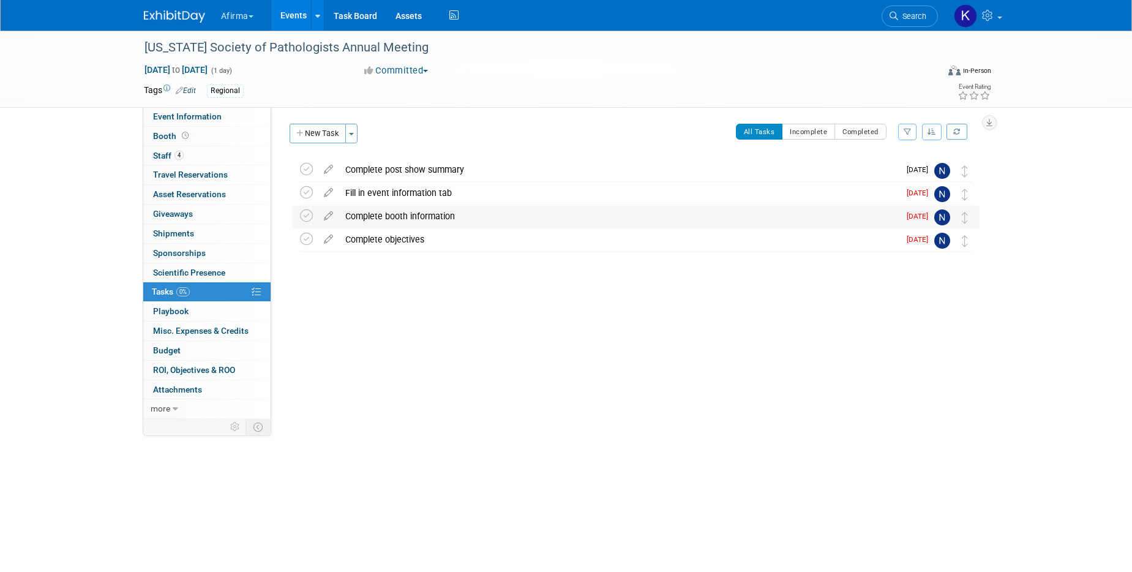
click at [411, 208] on div "Complete booth information" at bounding box center [619, 216] width 560 height 21
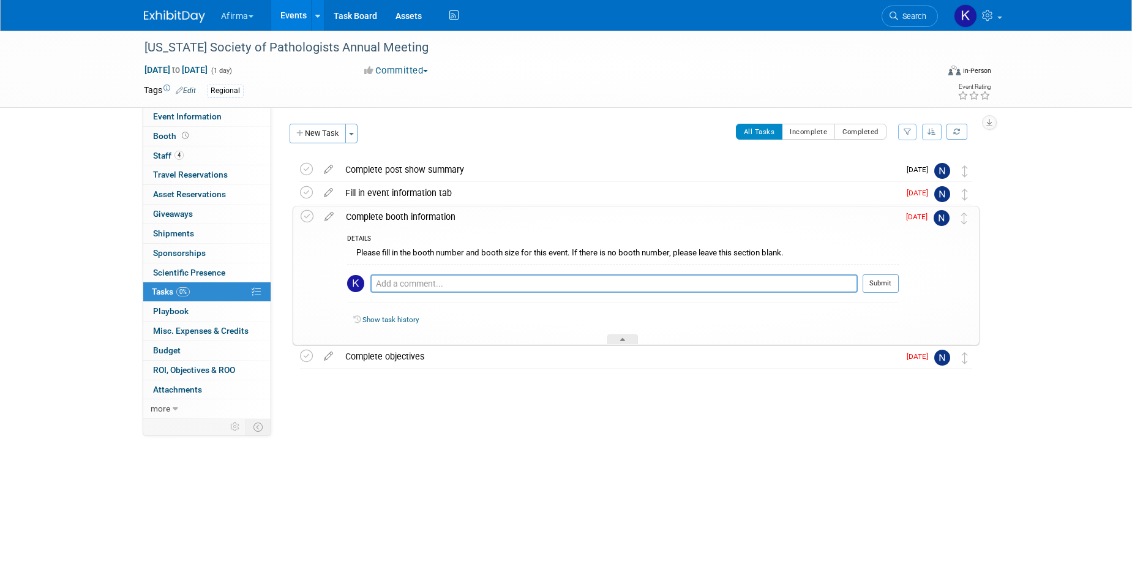
click at [414, 250] on div "Please fill in the booth number and booth size for this event. If there is no b…" at bounding box center [623, 254] width 552 height 19
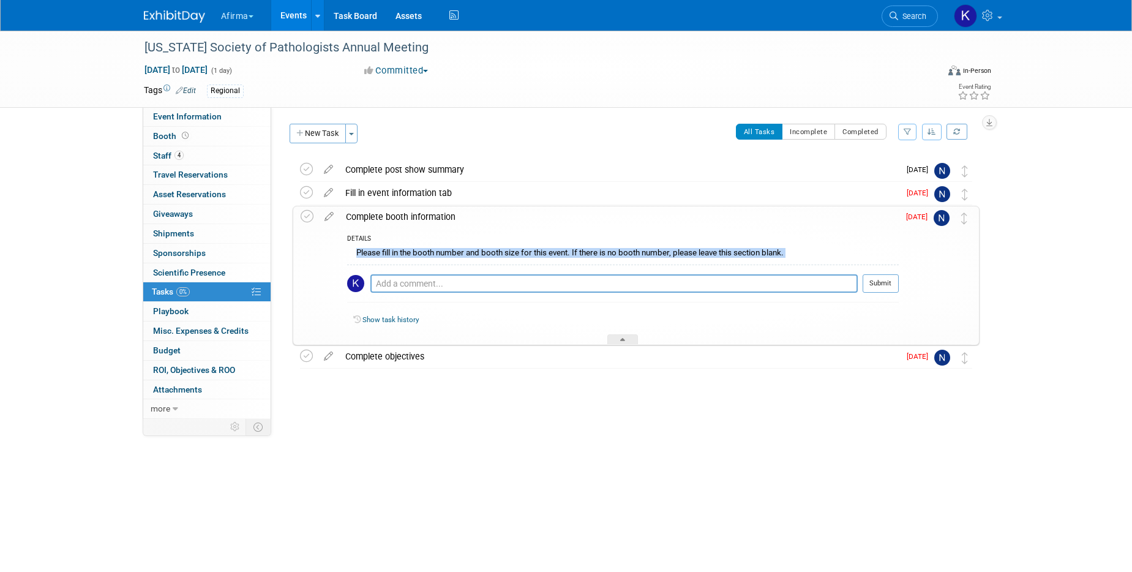
click at [414, 250] on div "Please fill in the booth number and booth size for this event. If there is no b…" at bounding box center [623, 254] width 552 height 19
copy div "Please fill in the booth number and booth size for this event. If there is no b…"
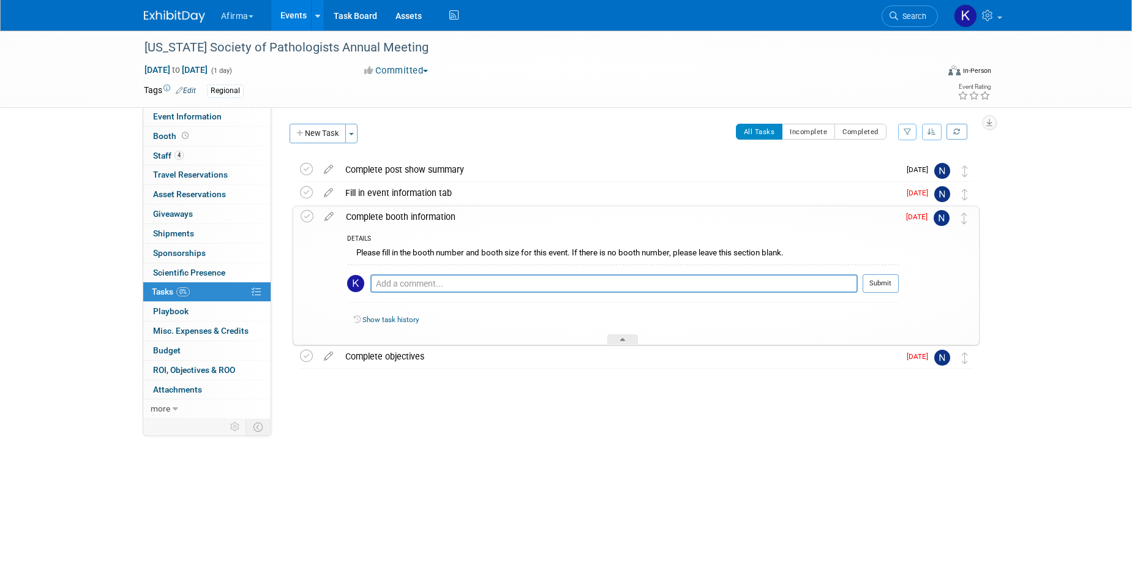
click at [403, 212] on div "Complete booth information" at bounding box center [619, 216] width 559 height 21
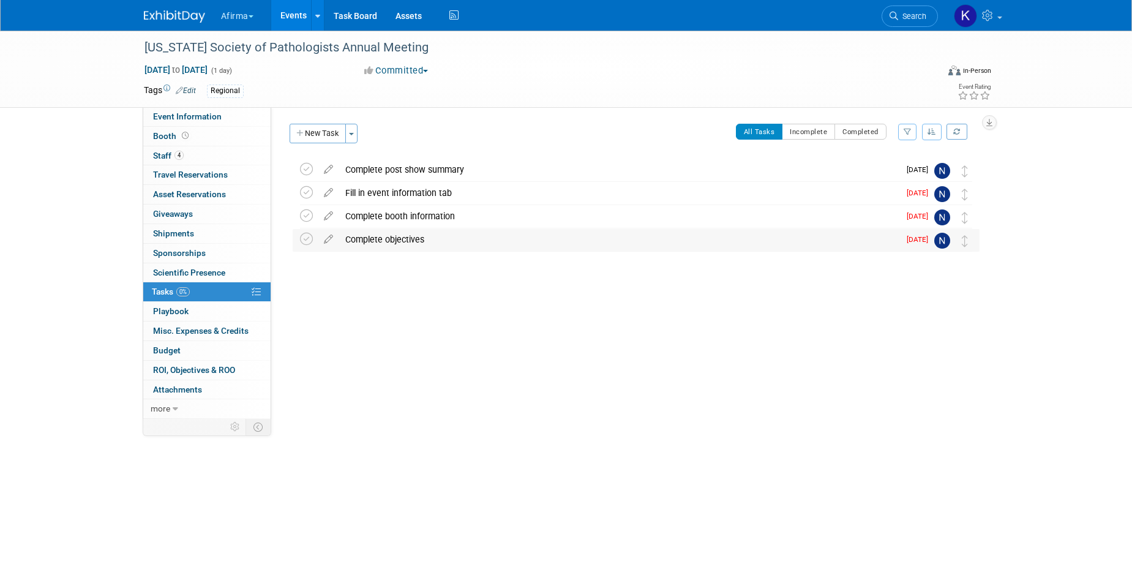
click at [399, 234] on div "Complete objectives" at bounding box center [619, 239] width 560 height 21
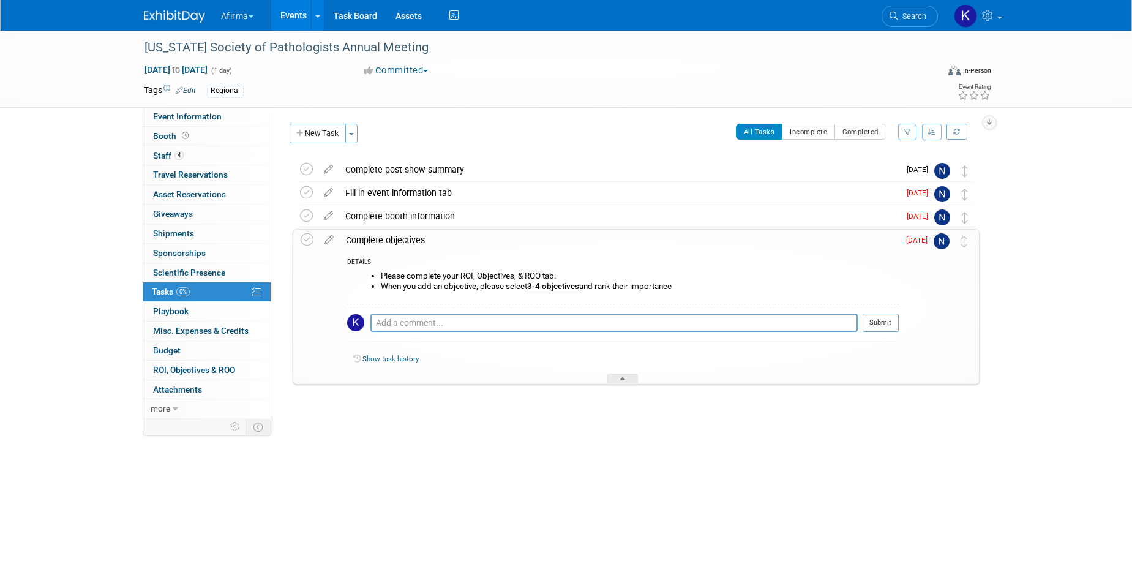
drag, startPoint x: 684, startPoint y: 289, endPoint x: 397, endPoint y: 268, distance: 287.3
click at [397, 268] on div "Please complete your ROI, Objectives, & ROO tab. When you add an objective, ple…" at bounding box center [623, 285] width 552 height 35
copy ul "Please complete your ROI, Objectives, & ROO tab. When you add an objective, ple…"
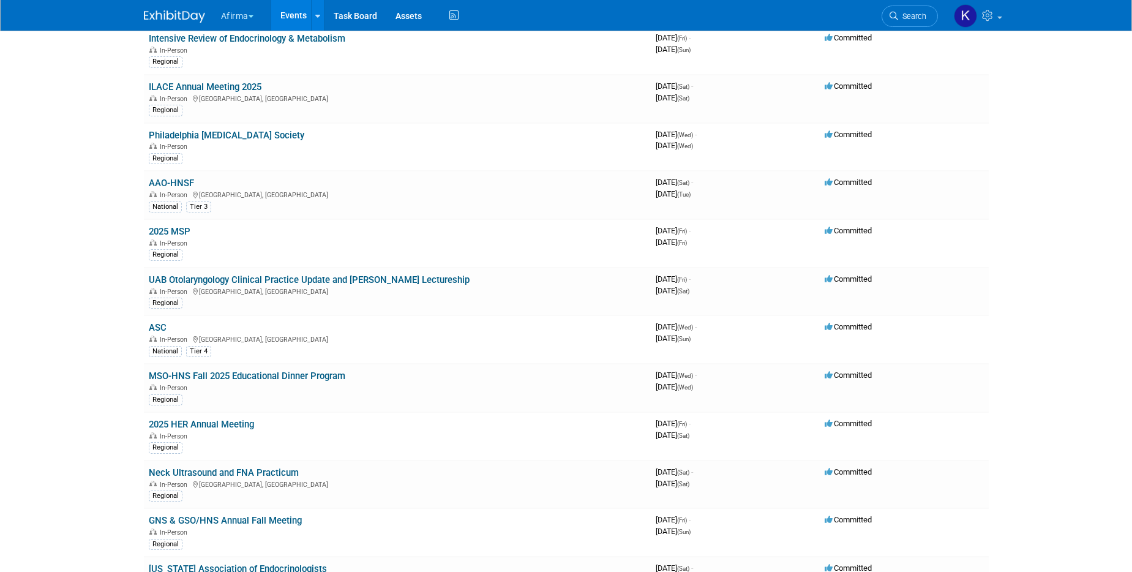
scroll to position [749, 0]
